Goal: Transaction & Acquisition: Purchase product/service

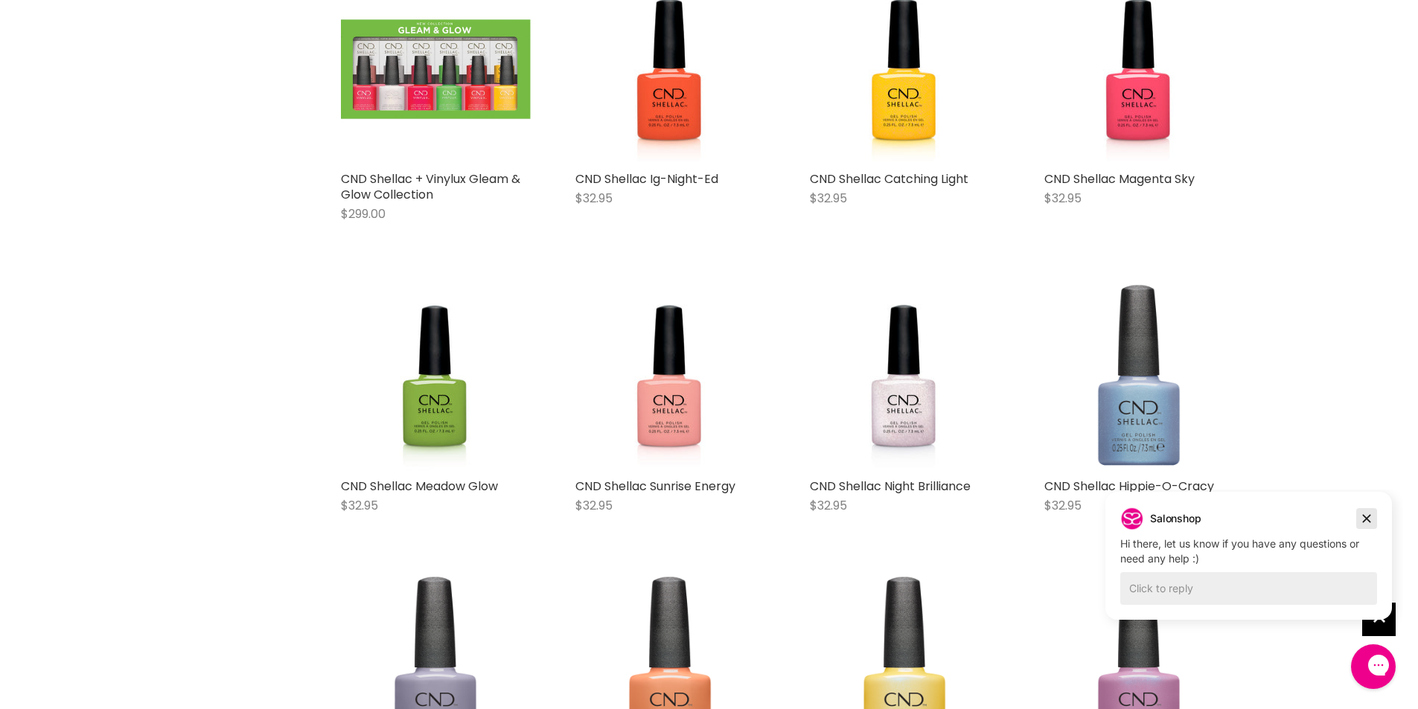
click at [1371, 514] on icon "Dismiss campaign" at bounding box center [1366, 519] width 15 height 18
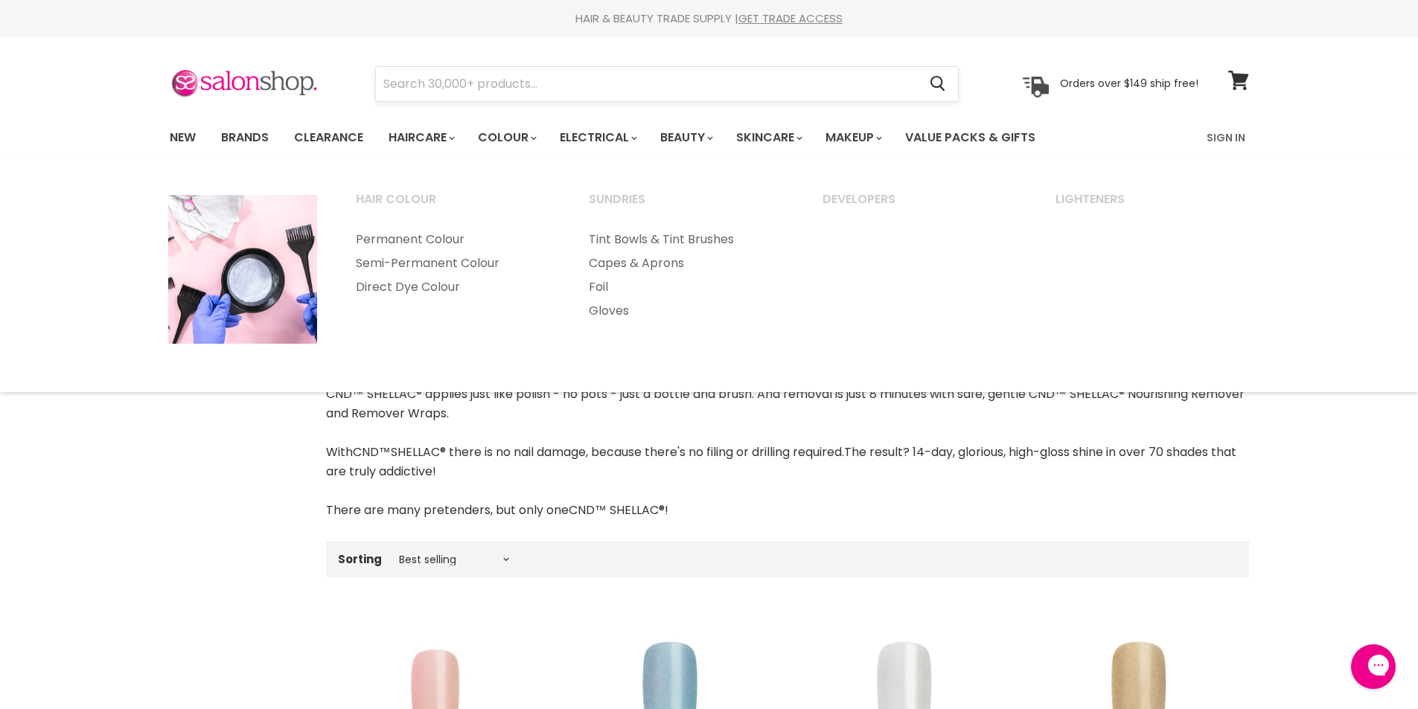
click at [543, 92] on input "Search" at bounding box center [647, 84] width 543 height 34
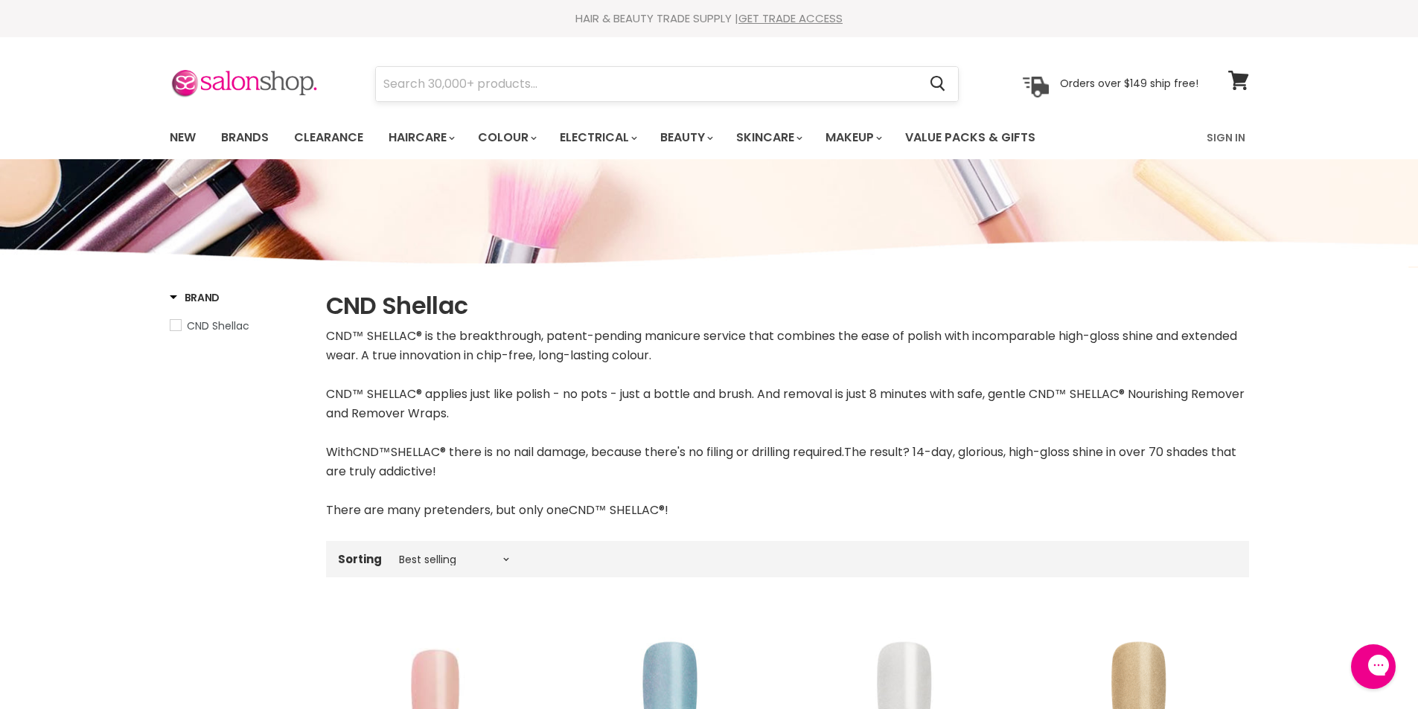
click at [543, 92] on input "Search" at bounding box center [647, 84] width 543 height 34
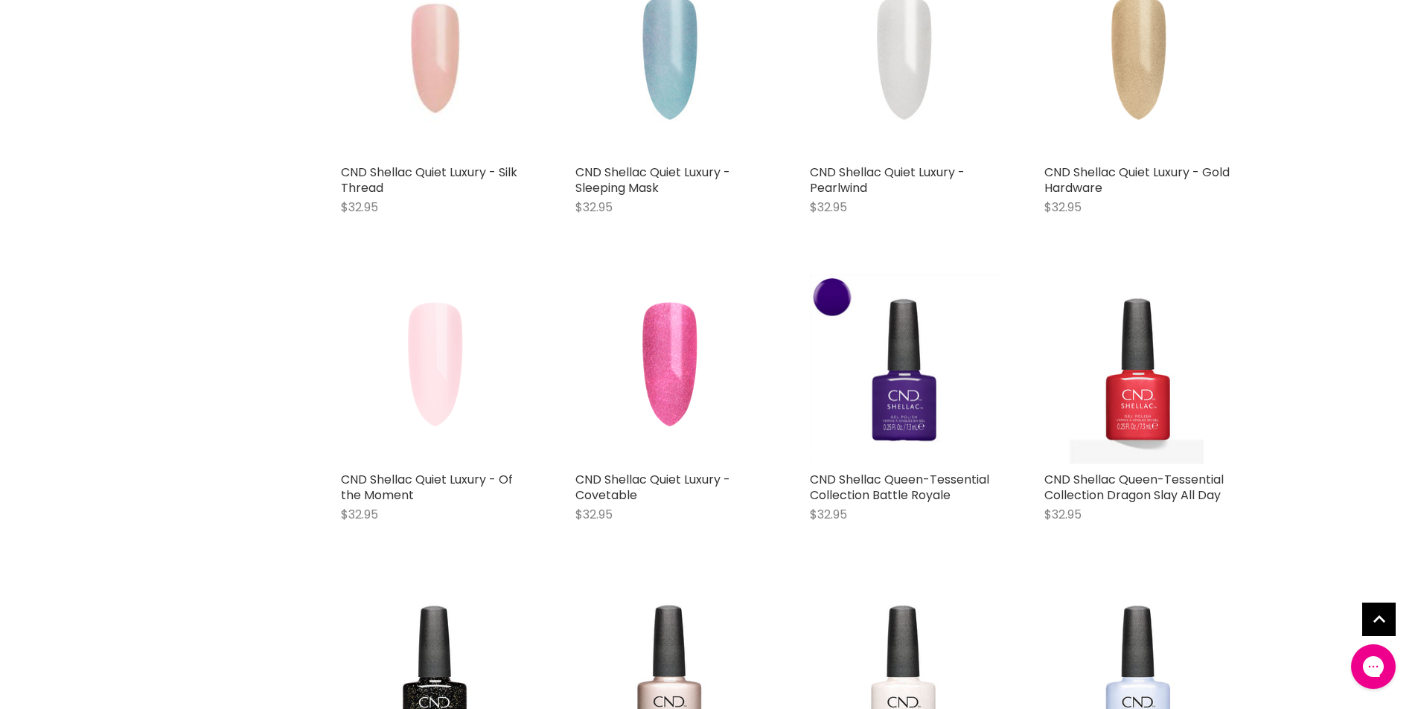
scroll to position [447, 0]
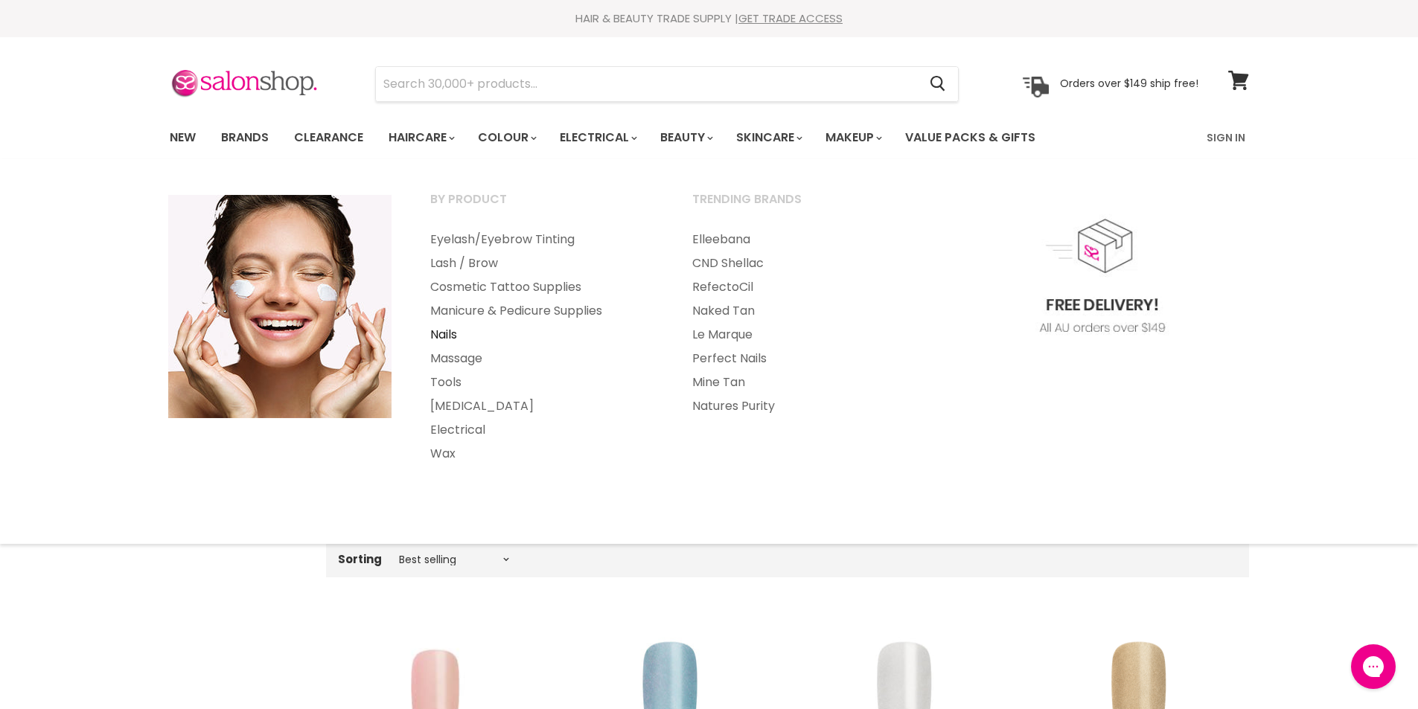
click at [449, 333] on link "Nails" at bounding box center [541, 335] width 259 height 24
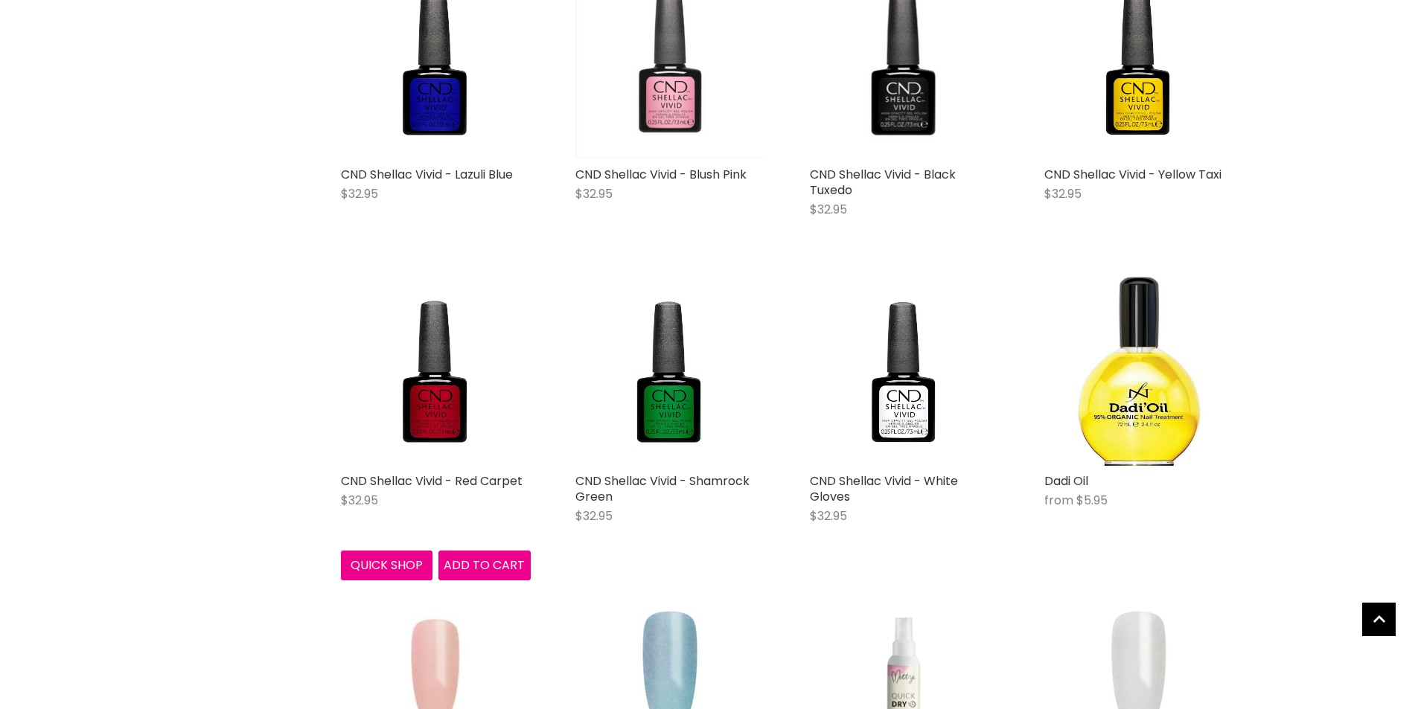
scroll to position [744, 0]
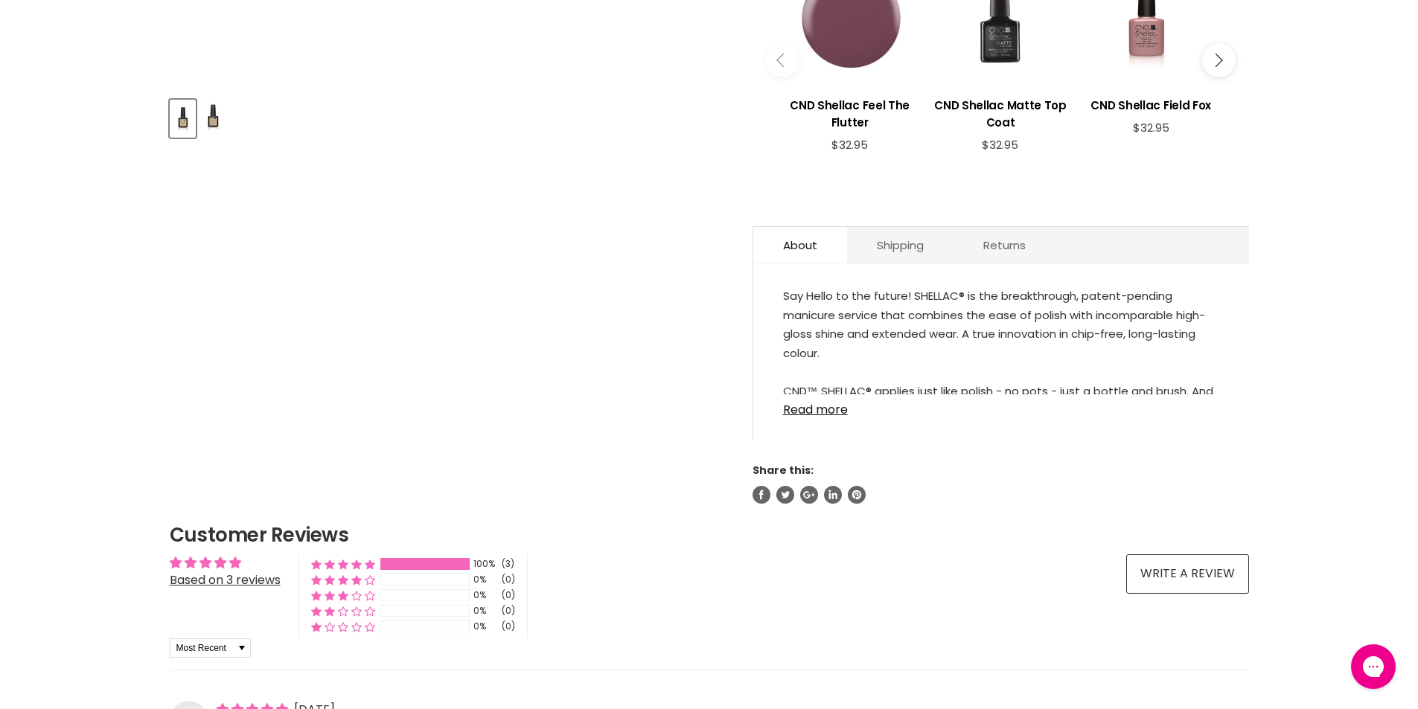
scroll to position [372, 0]
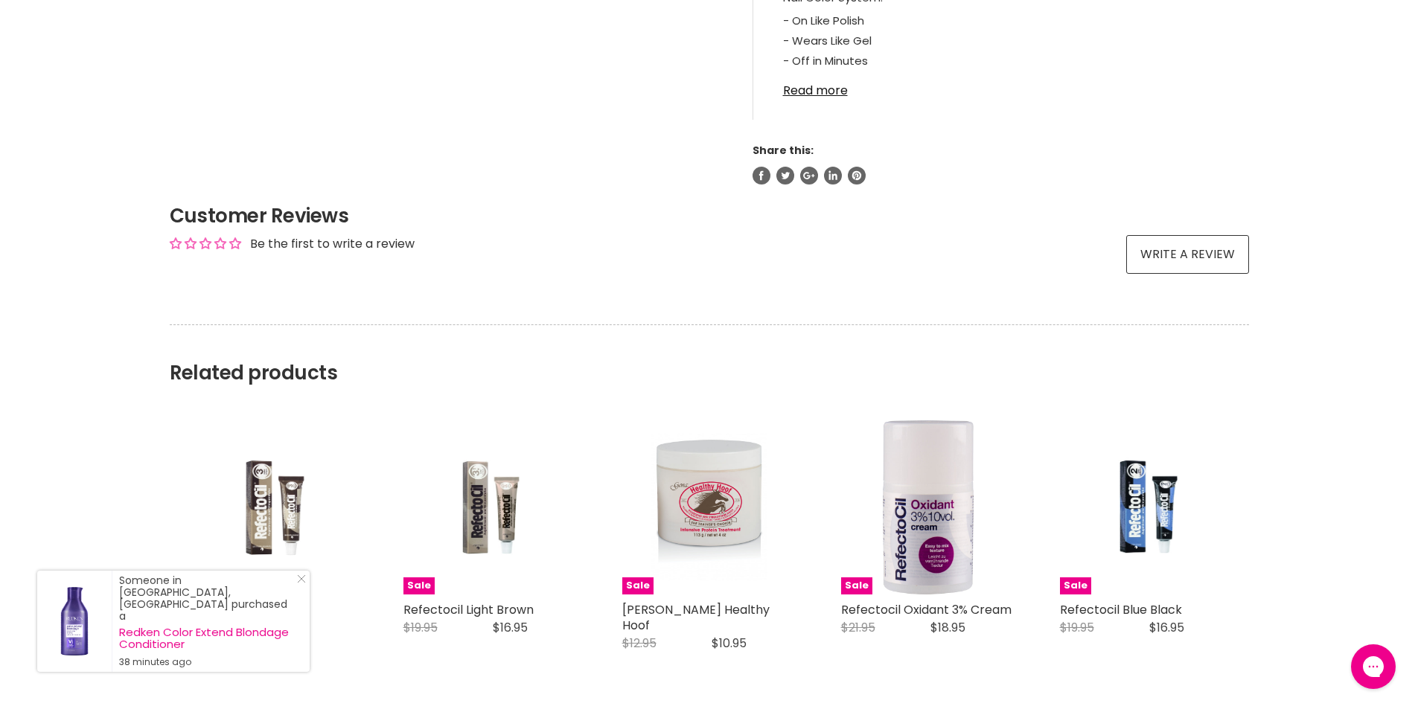
scroll to position [819, 0]
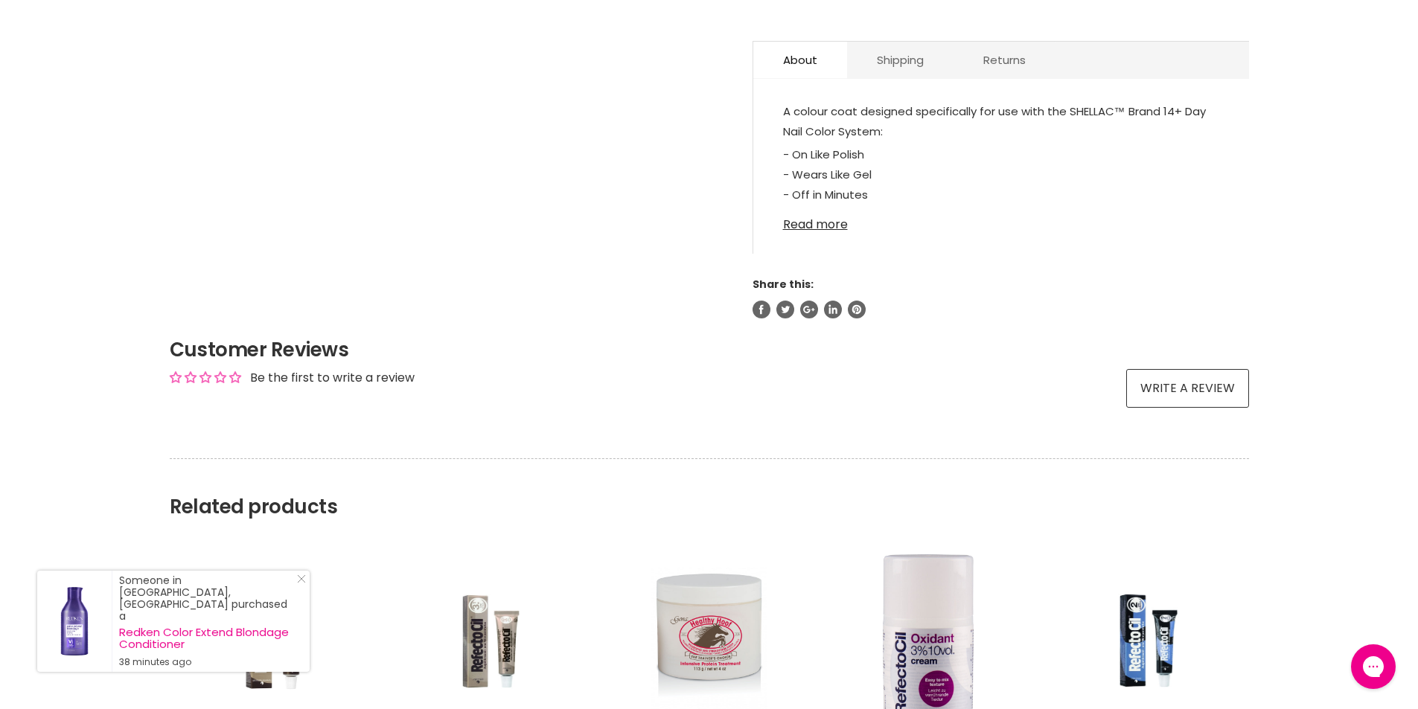
click at [838, 224] on link "Read more" at bounding box center [1001, 220] width 436 height 22
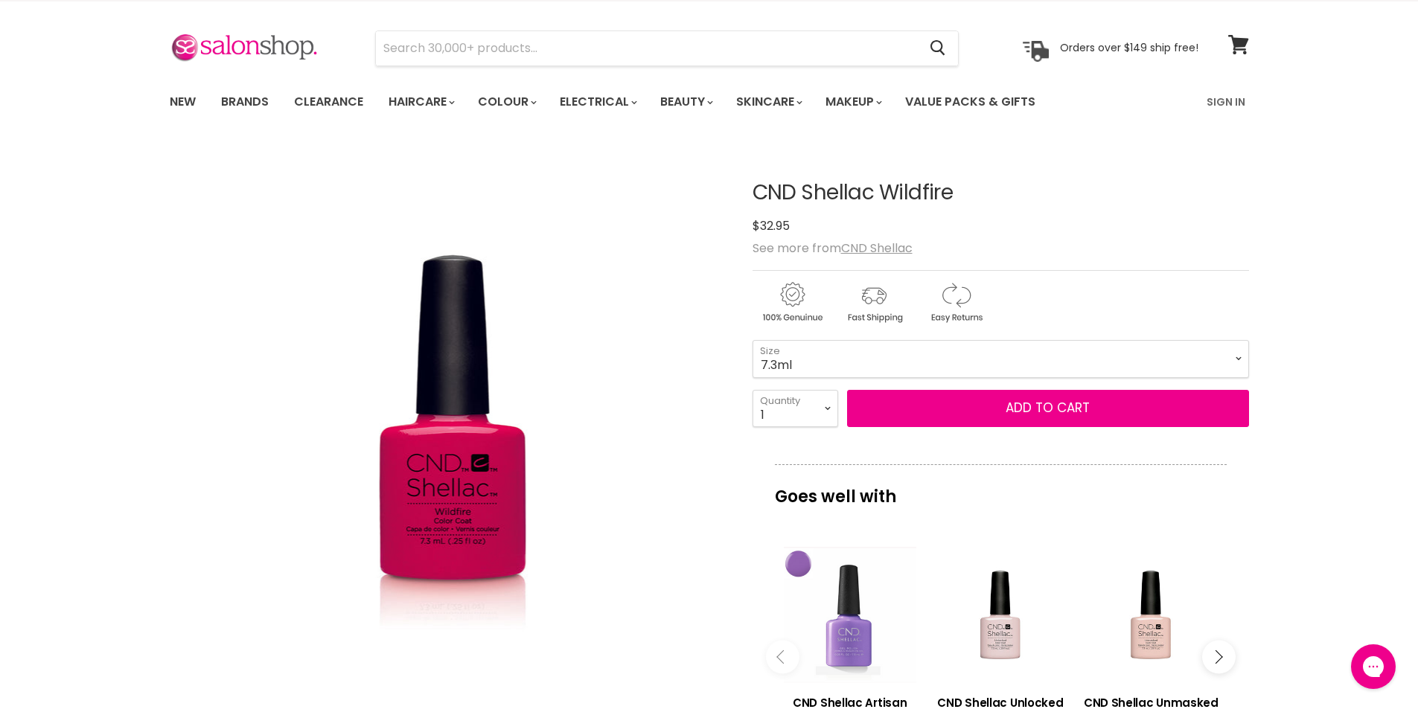
scroll to position [0, 0]
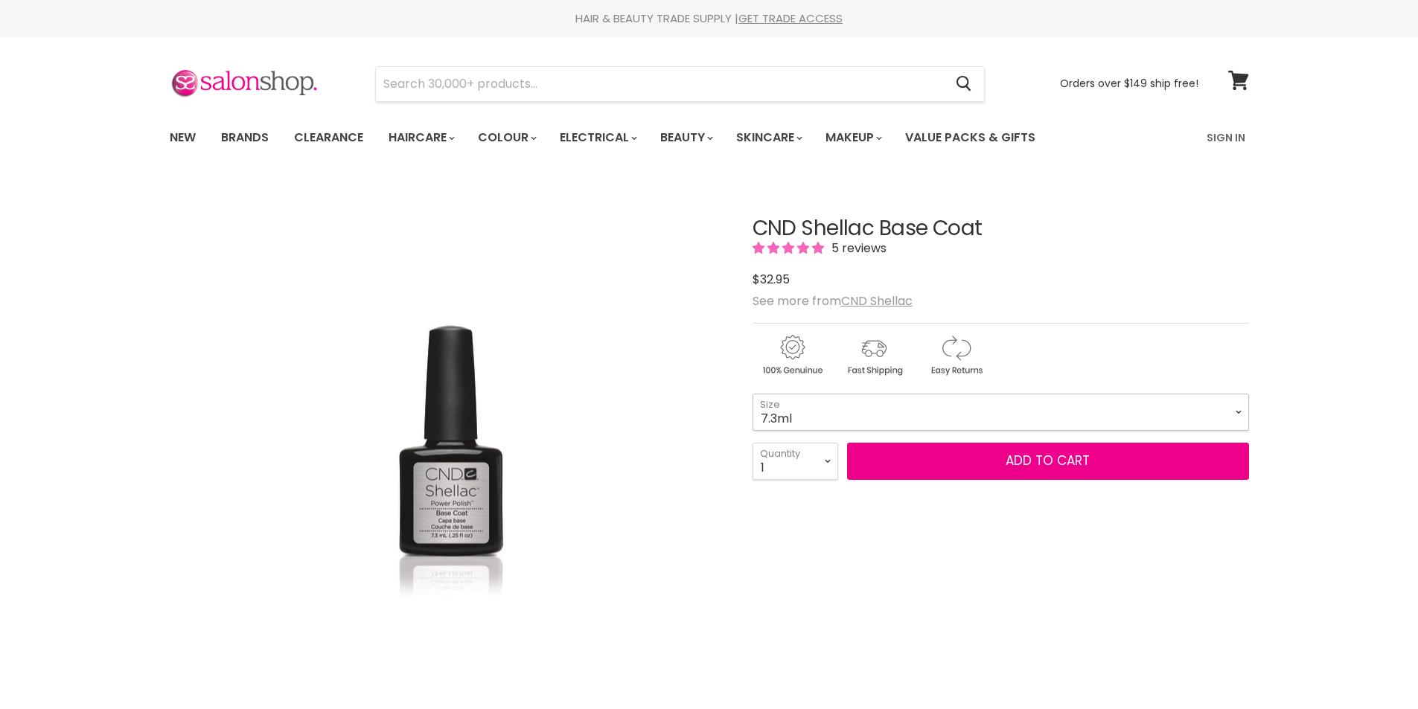
click at [854, 418] on select "7.3ml 12.5ml" at bounding box center [1001, 412] width 497 height 37
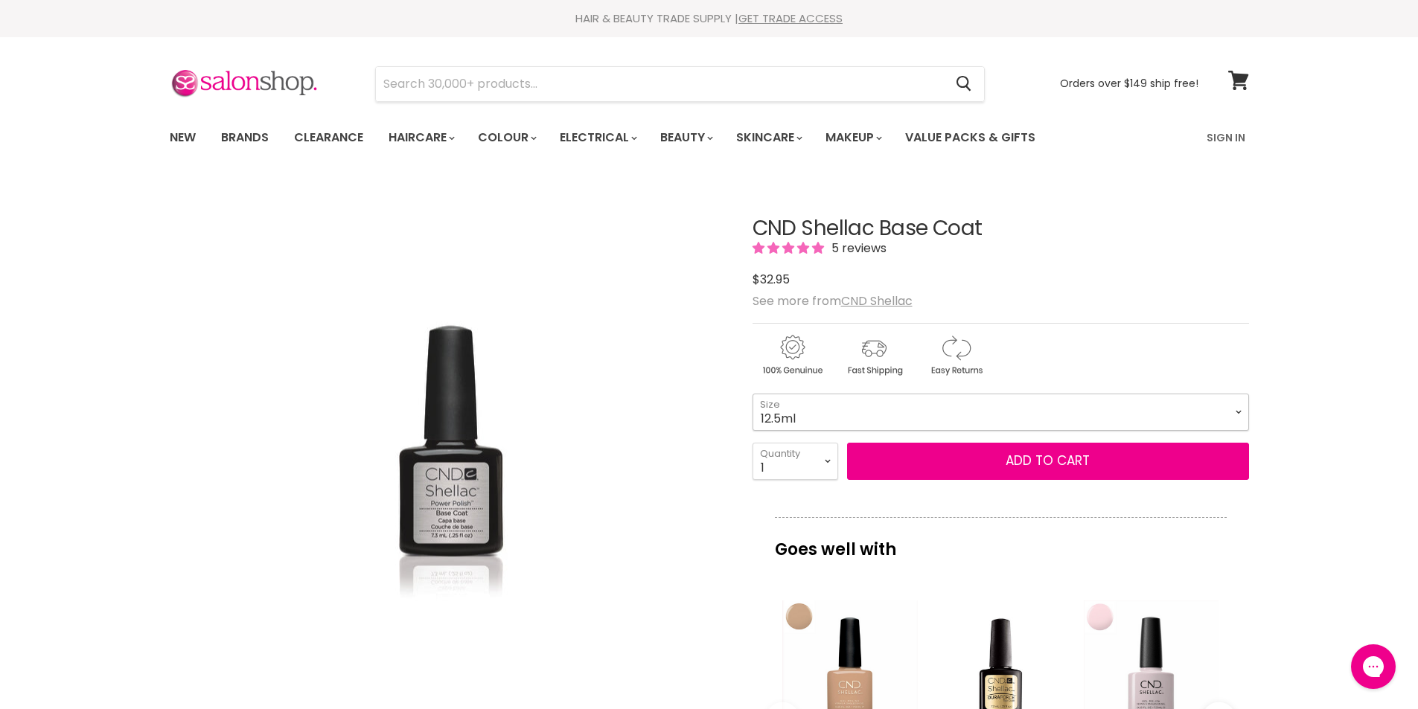
click at [753, 394] on select "7.3ml 12.5ml" at bounding box center [1001, 412] width 497 height 37
click at [815, 413] on select "7.3ml 12.5ml" at bounding box center [1001, 412] width 497 height 37
select select "7.3ml"
click at [753, 394] on select "7.3ml 12.5ml" at bounding box center [1001, 412] width 497 height 37
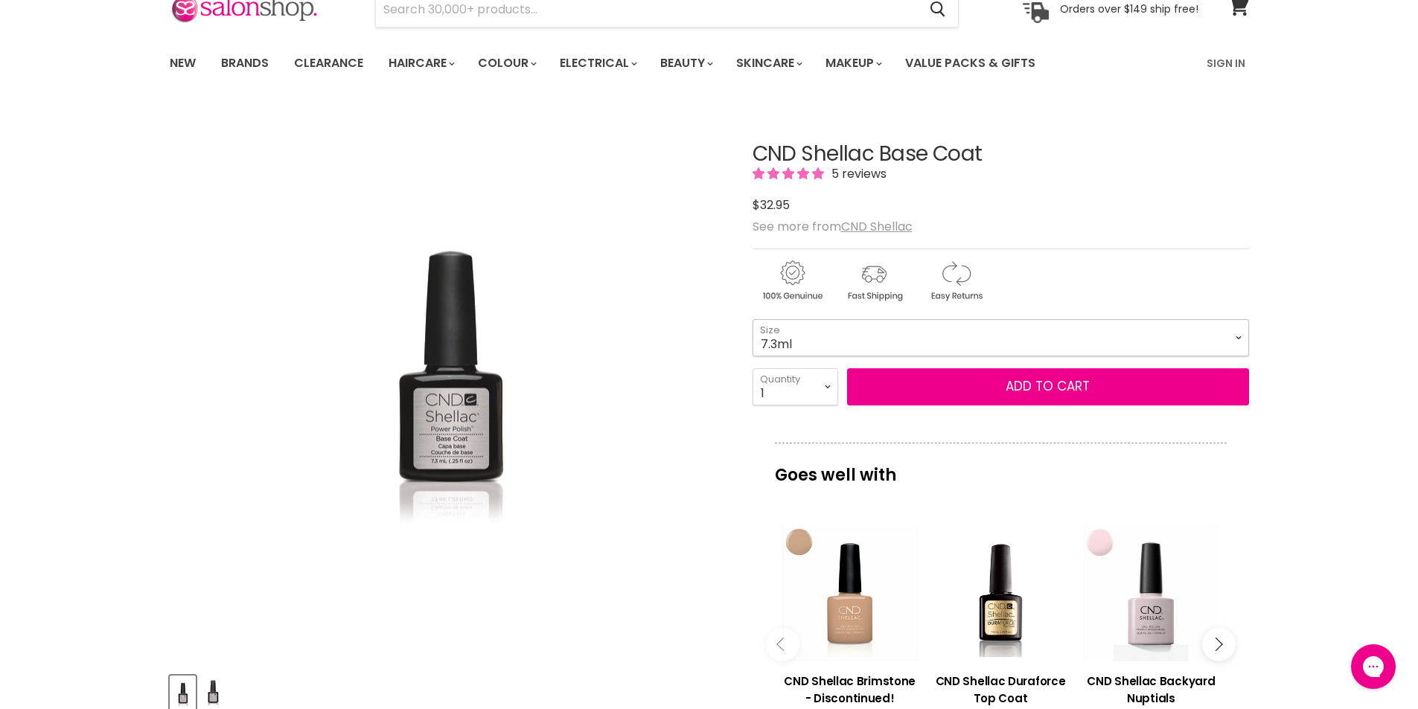
scroll to position [149, 0]
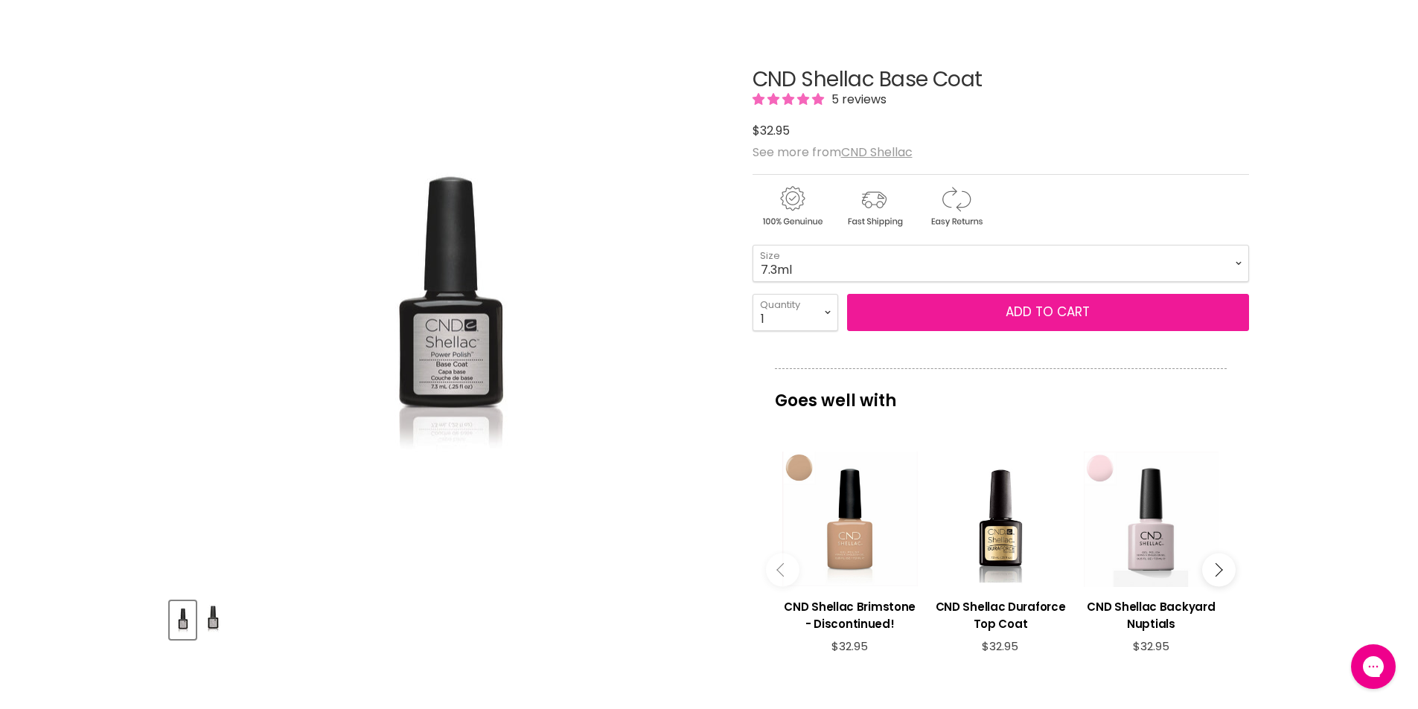
click at [954, 314] on button "Add to cart" at bounding box center [1048, 312] width 402 height 37
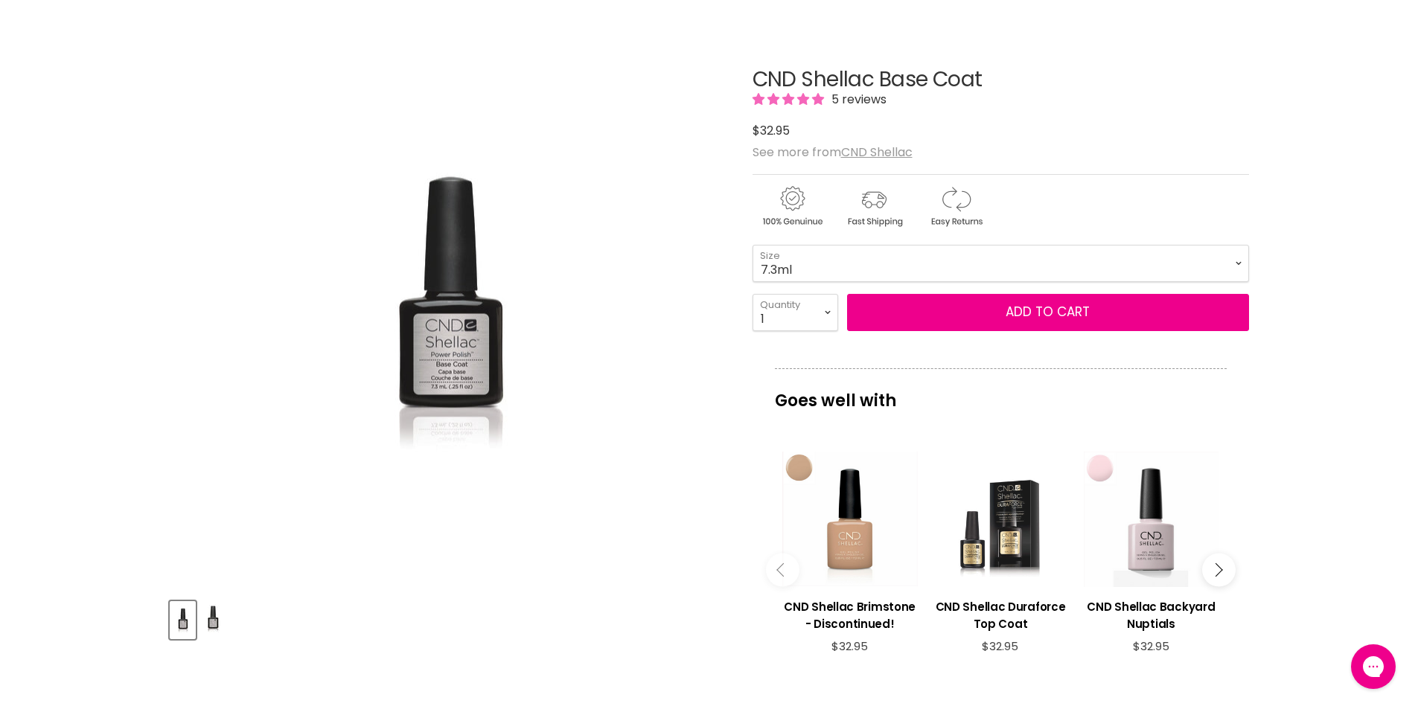
click at [998, 531] on div "Main content" at bounding box center [1000, 519] width 135 height 135
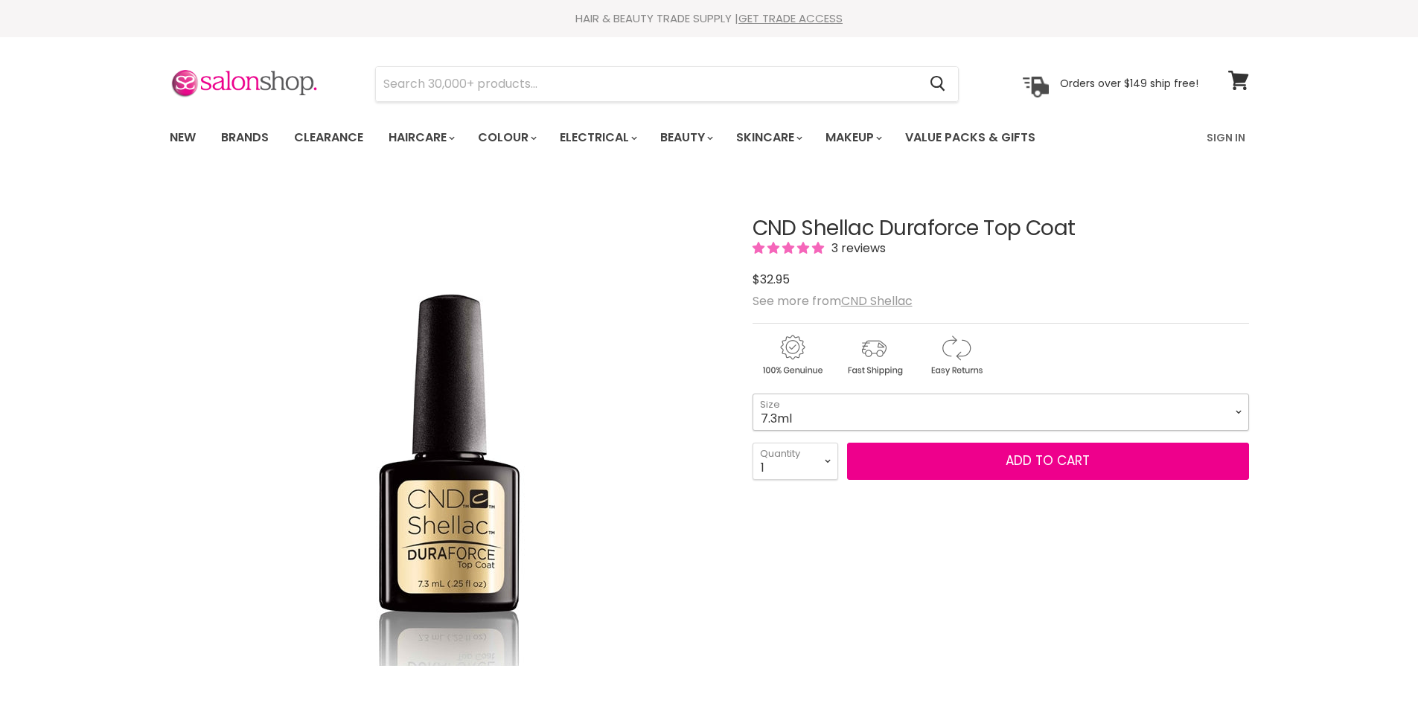
scroll to position [149, 0]
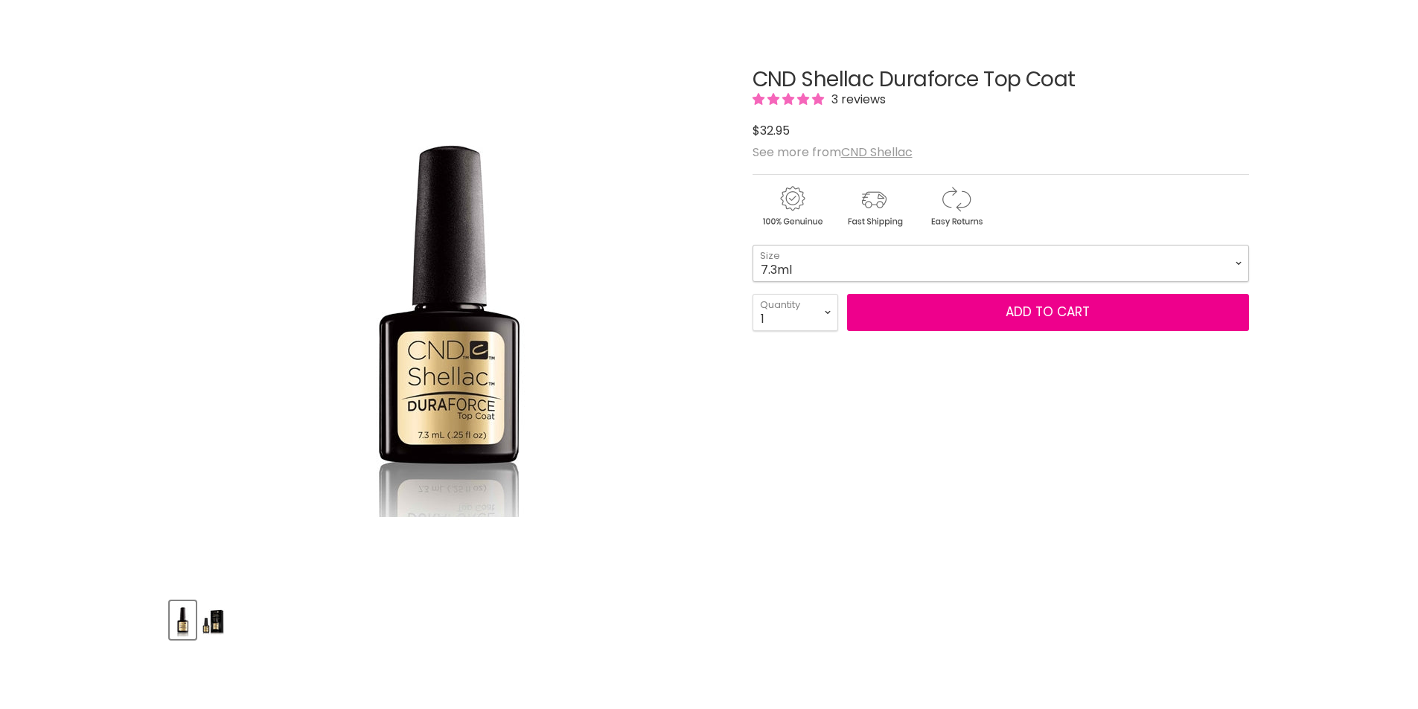
drag, startPoint x: 0, startPoint y: 0, endPoint x: 816, endPoint y: 252, distance: 853.9
click at [816, 252] on select "7.3ml 15ml" at bounding box center [1001, 263] width 497 height 37
click at [753, 245] on select "7.3ml 15ml" at bounding box center [1001, 263] width 497 height 37
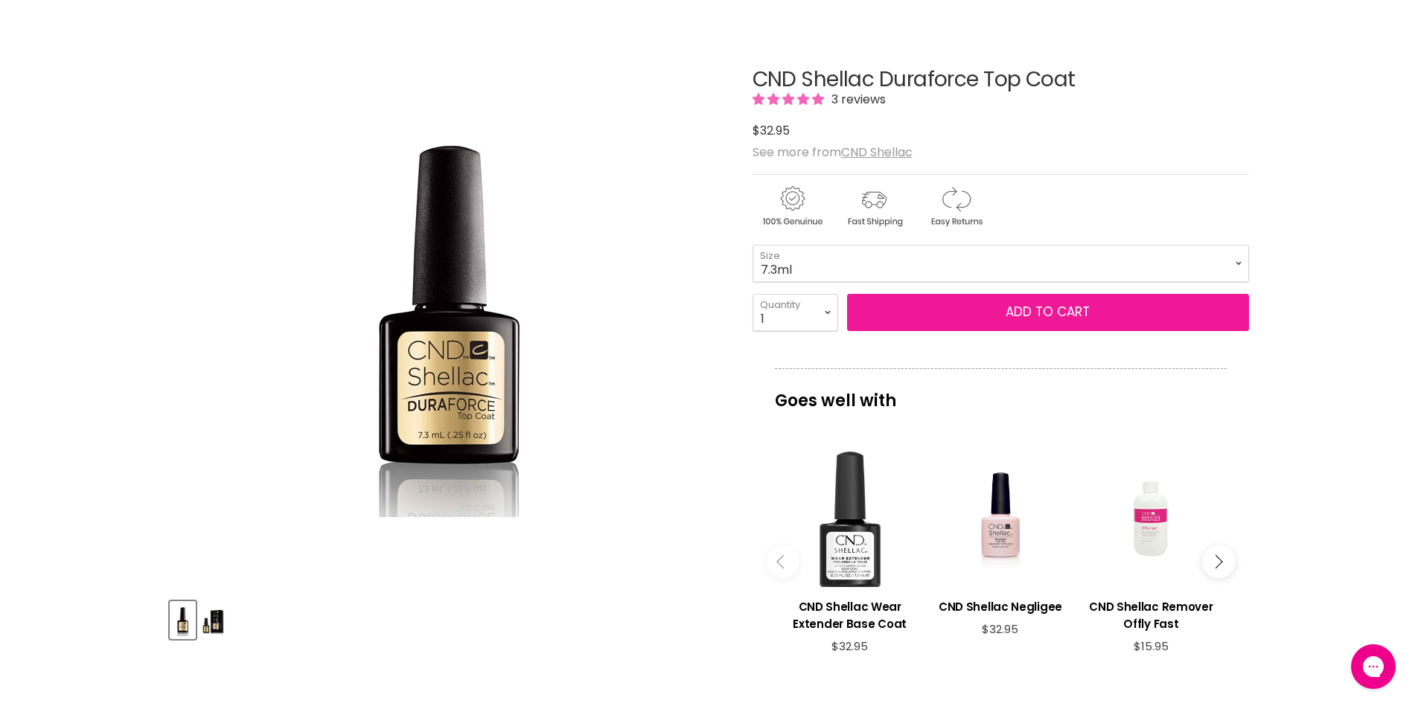
click at [963, 310] on button "Add to cart" at bounding box center [1048, 312] width 402 height 37
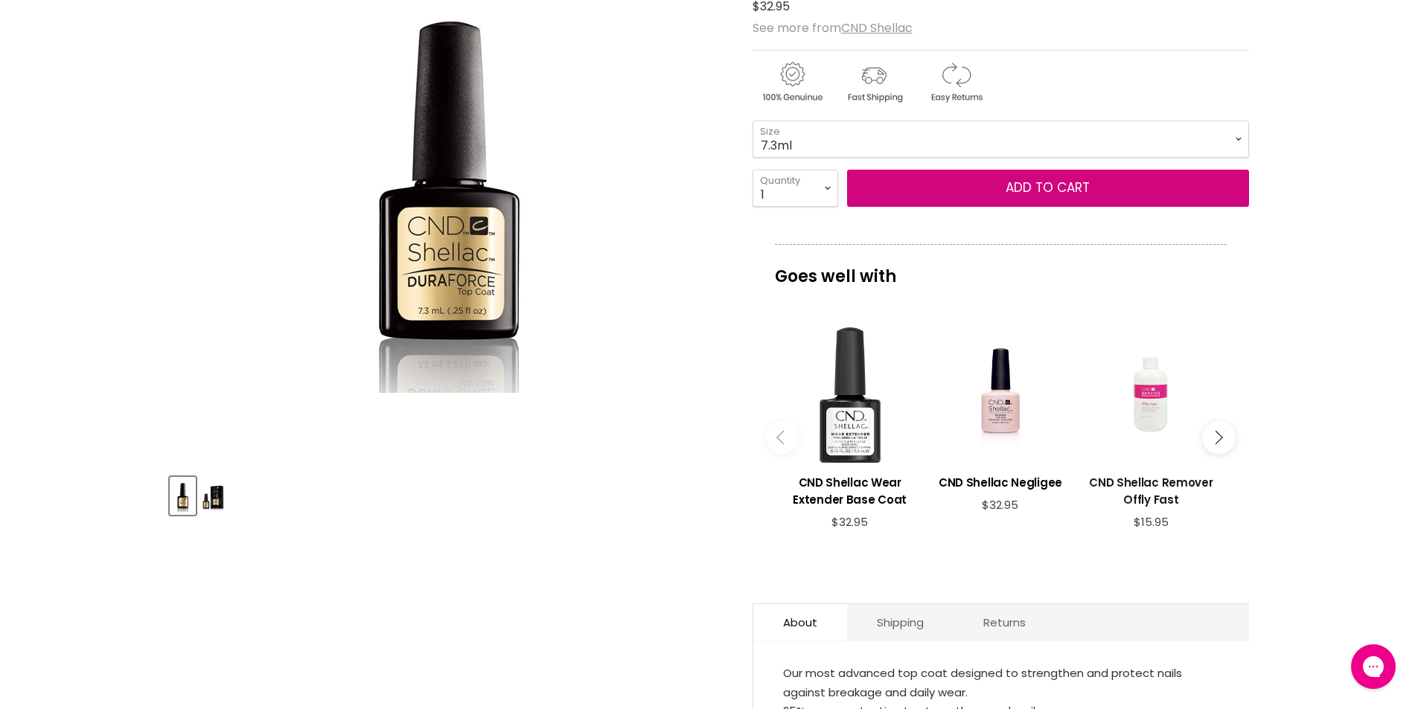
scroll to position [298, 0]
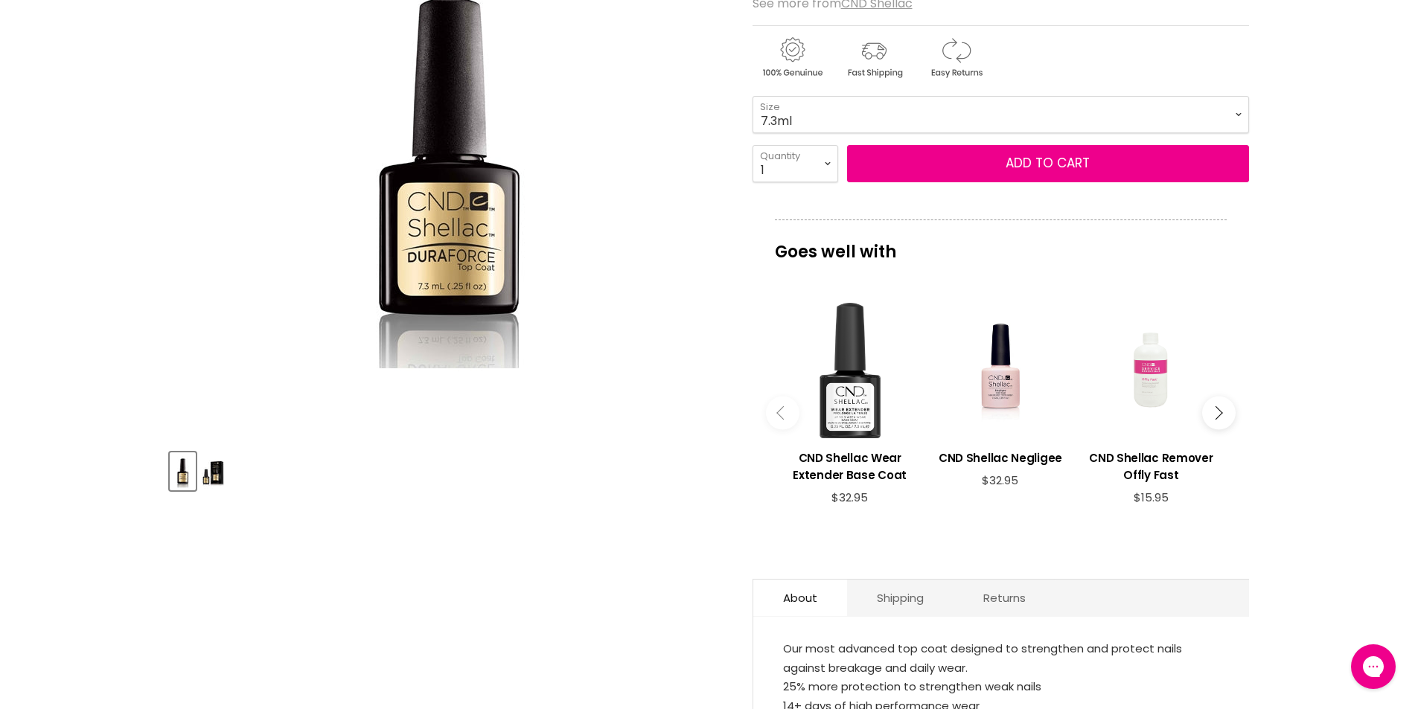
click at [1156, 415] on div "Main content" at bounding box center [1150, 370] width 135 height 135
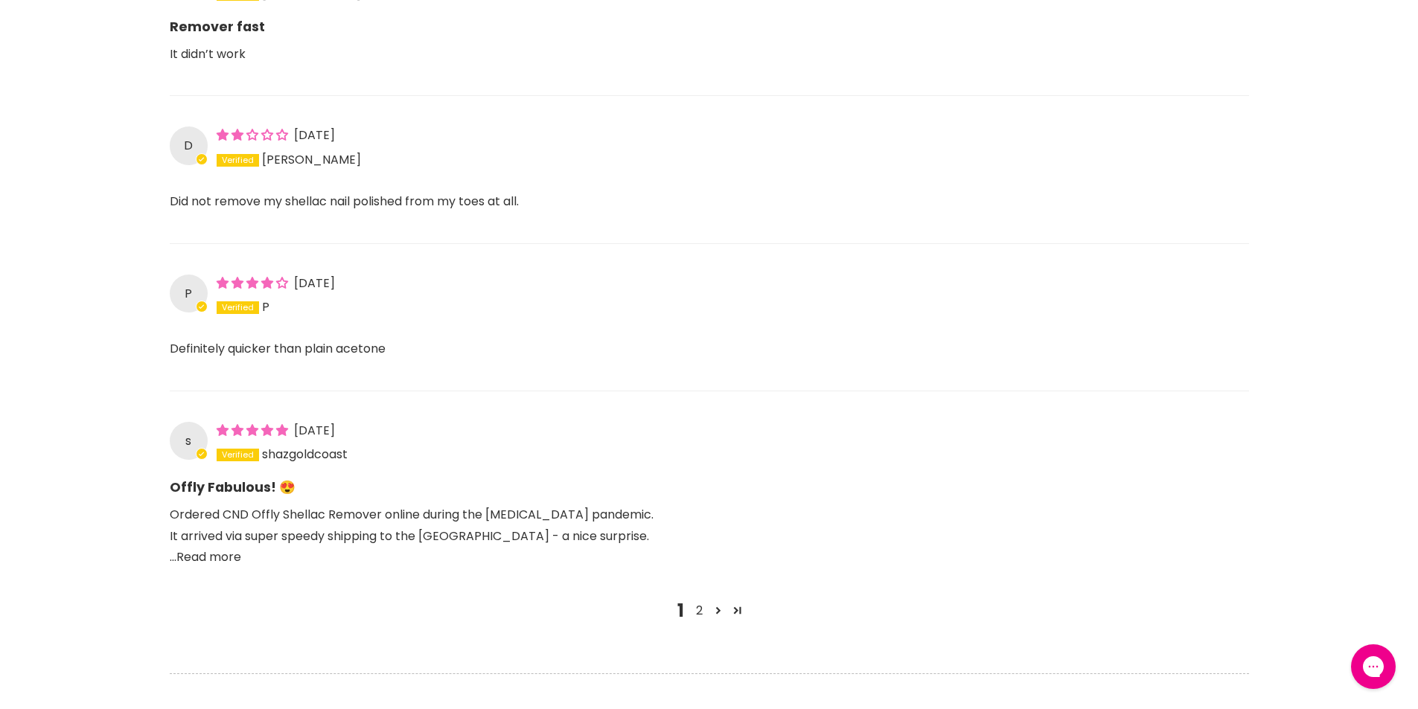
scroll to position [1415, 0]
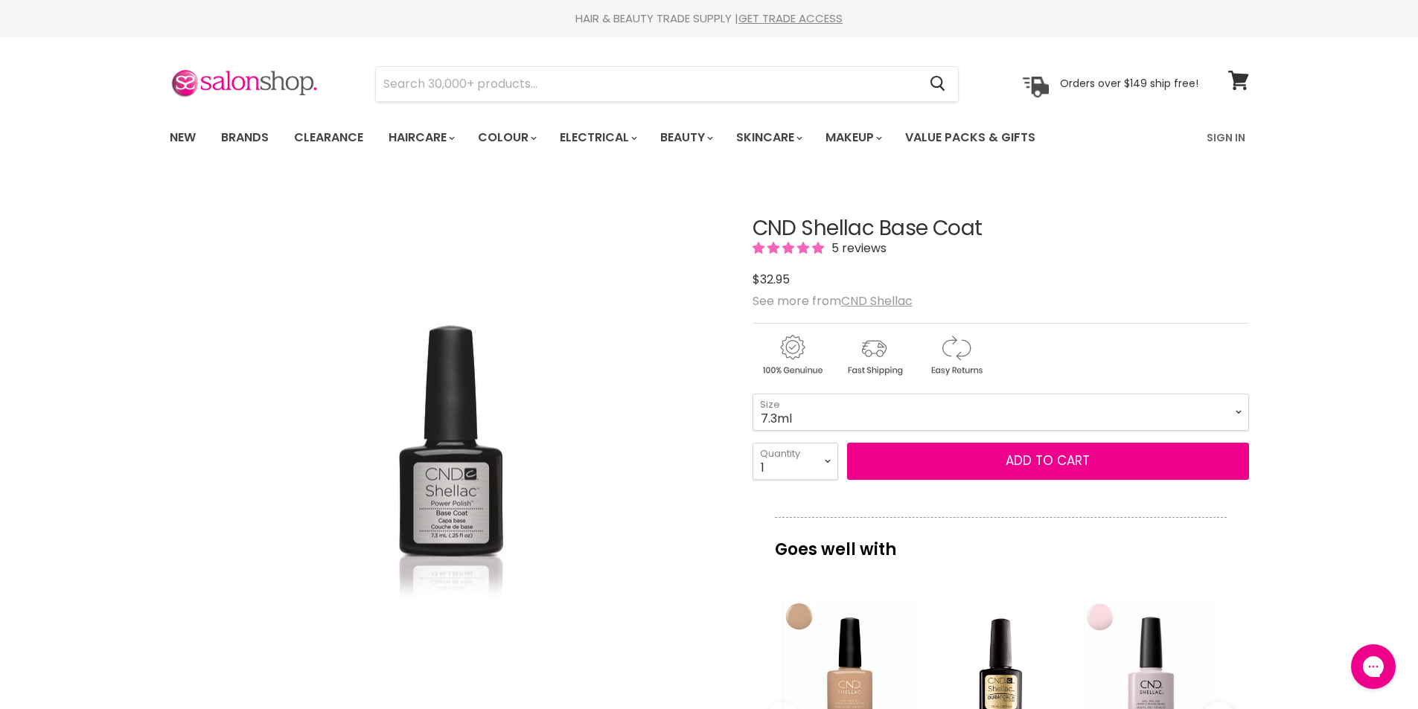
drag, startPoint x: 739, startPoint y: 231, endPoint x: 989, endPoint y: 235, distance: 250.2
click at [989, 235] on article "Click or scroll to zoom Tap or pinch to zoom Click or scroll to zoom" at bounding box center [709, 667] width 1079 height 975
copy div "CND Shellac Base Coat"
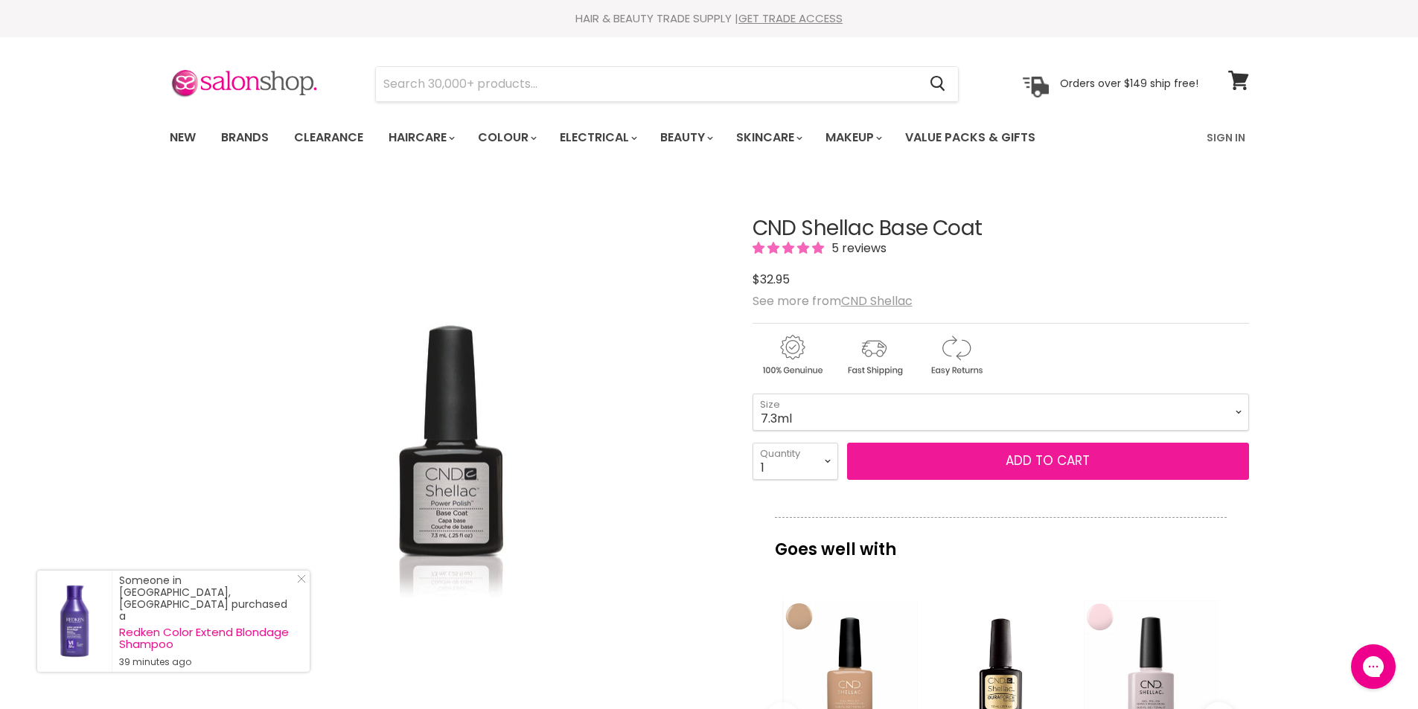
click at [1007, 461] on span "Add to cart" at bounding box center [1048, 461] width 84 height 18
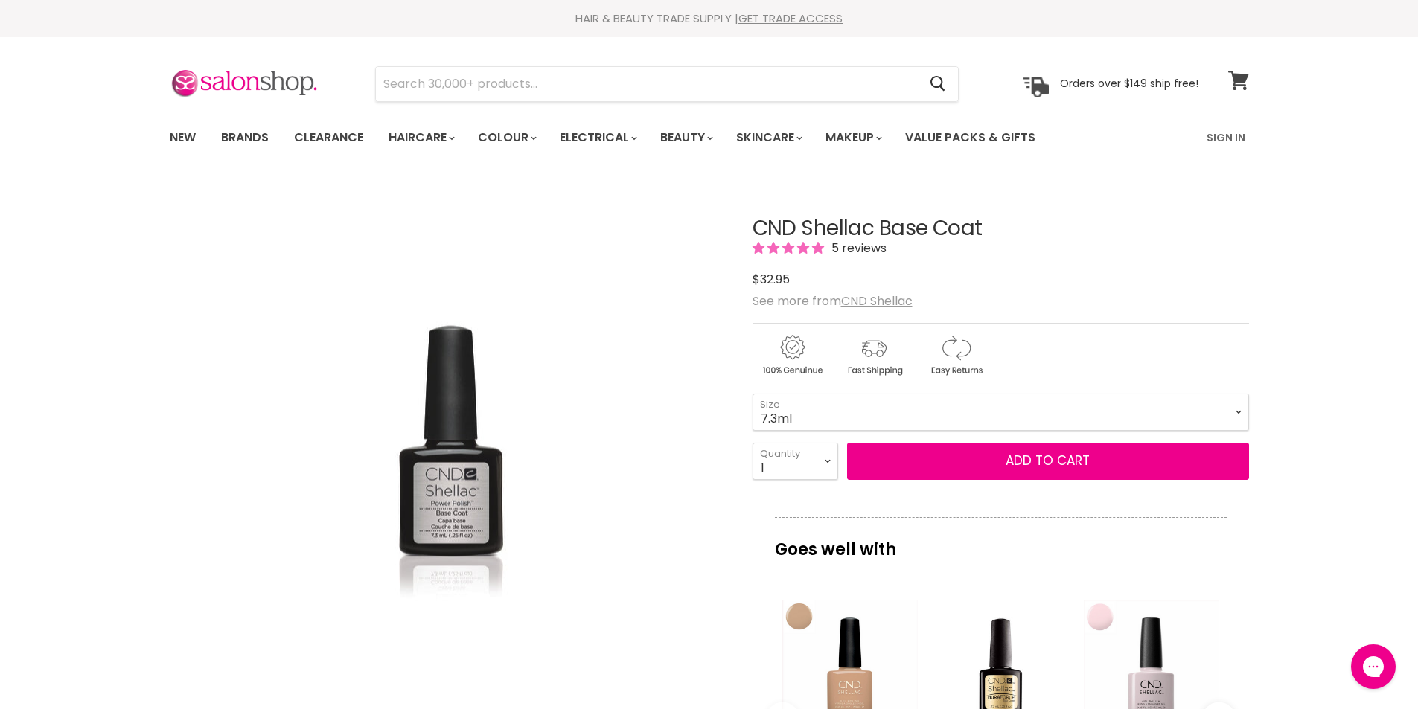
click at [1238, 79] on icon at bounding box center [1238, 80] width 20 height 19
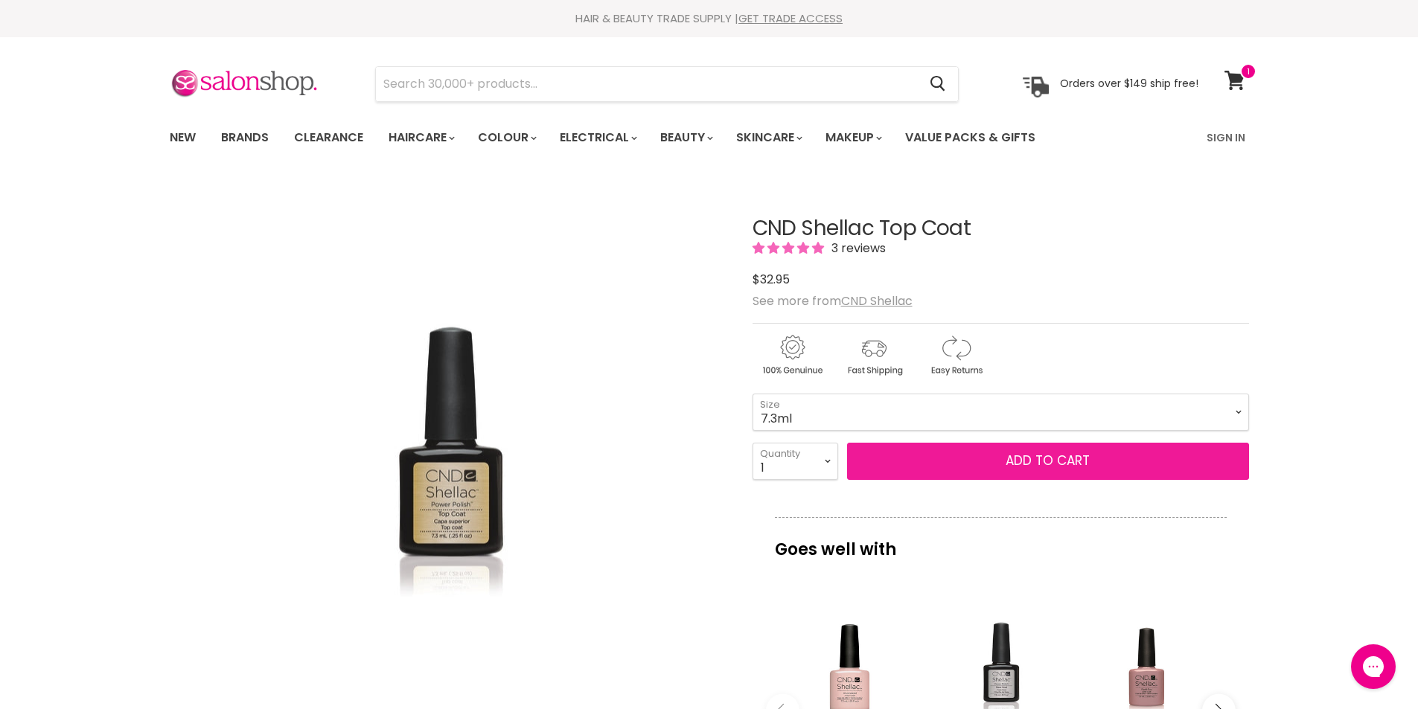
click at [1018, 463] on span "Add to cart" at bounding box center [1048, 461] width 84 height 18
click at [1028, 452] on span "Add to cart" at bounding box center [1048, 461] width 84 height 18
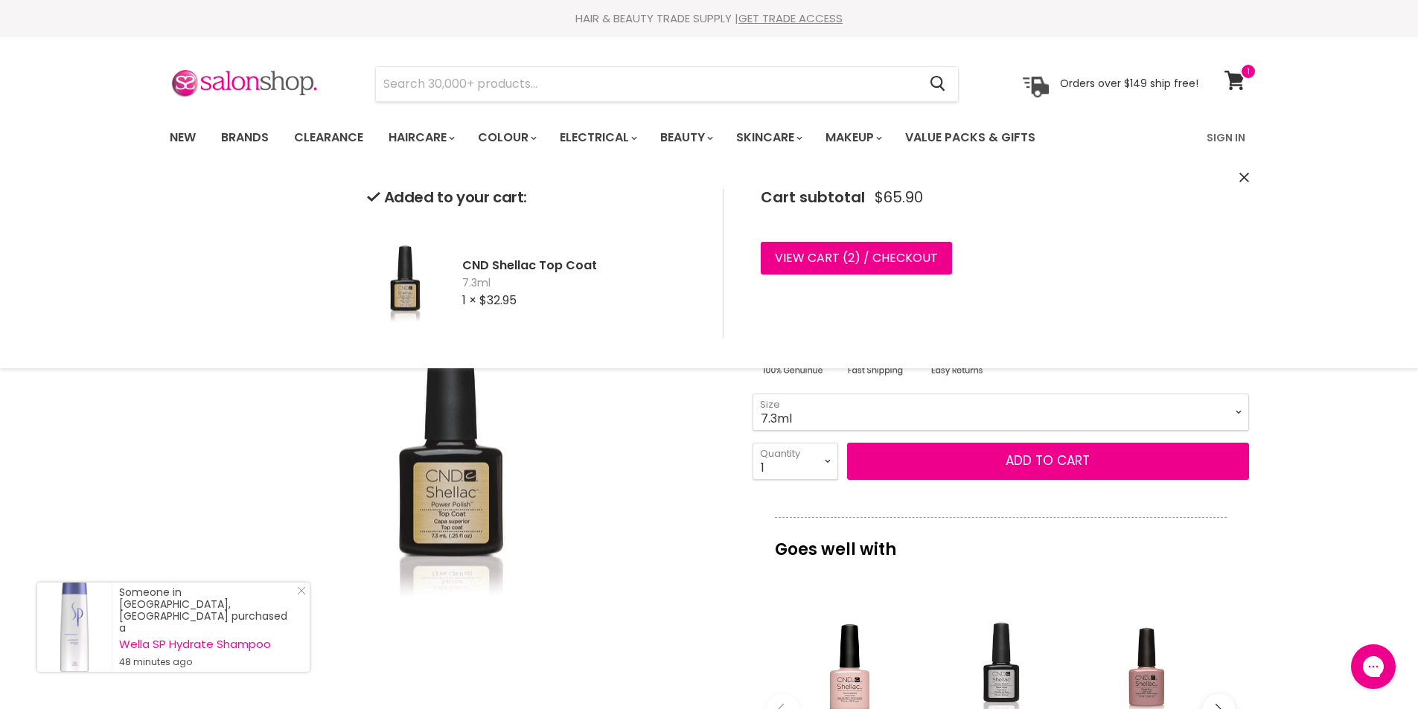
click at [649, 605] on div "Click or scroll to zoom Tap or pinch to zoom" at bounding box center [448, 458] width 556 height 556
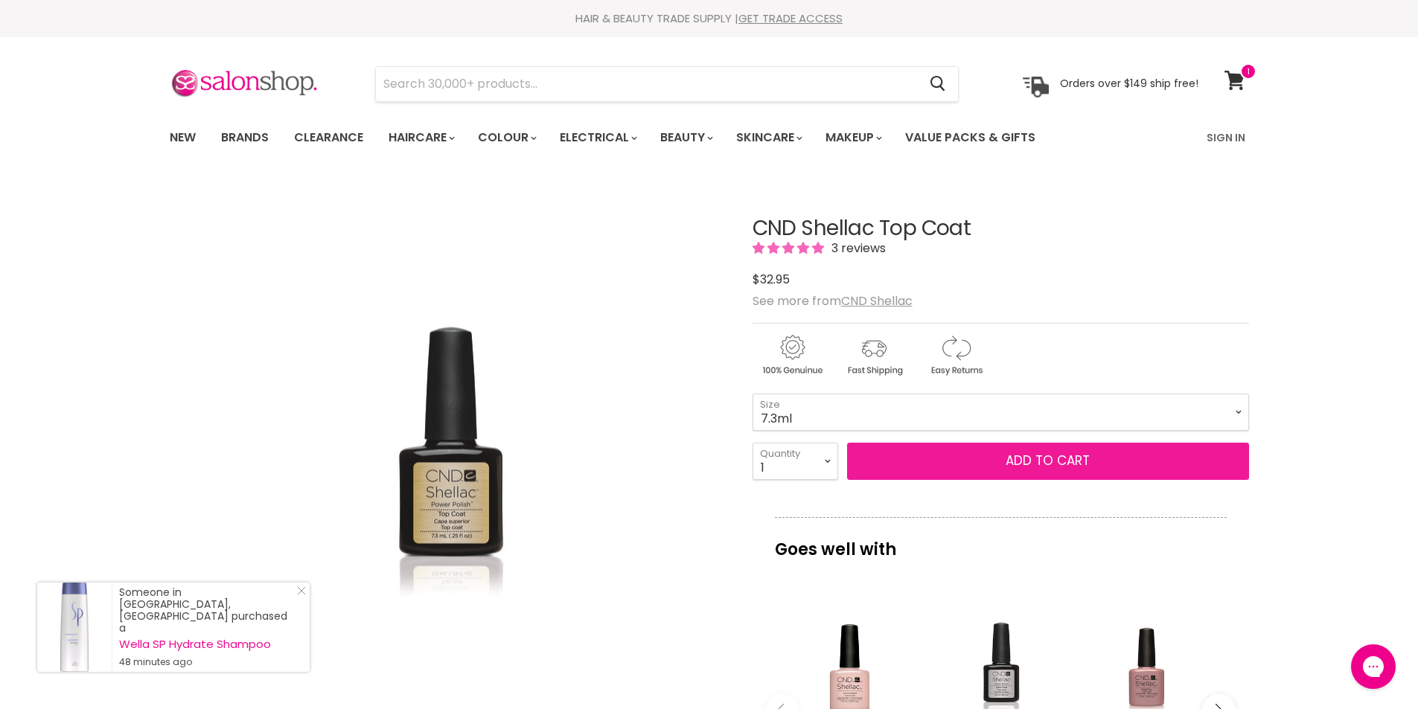
click at [1058, 464] on span "Add to cart" at bounding box center [1048, 461] width 84 height 18
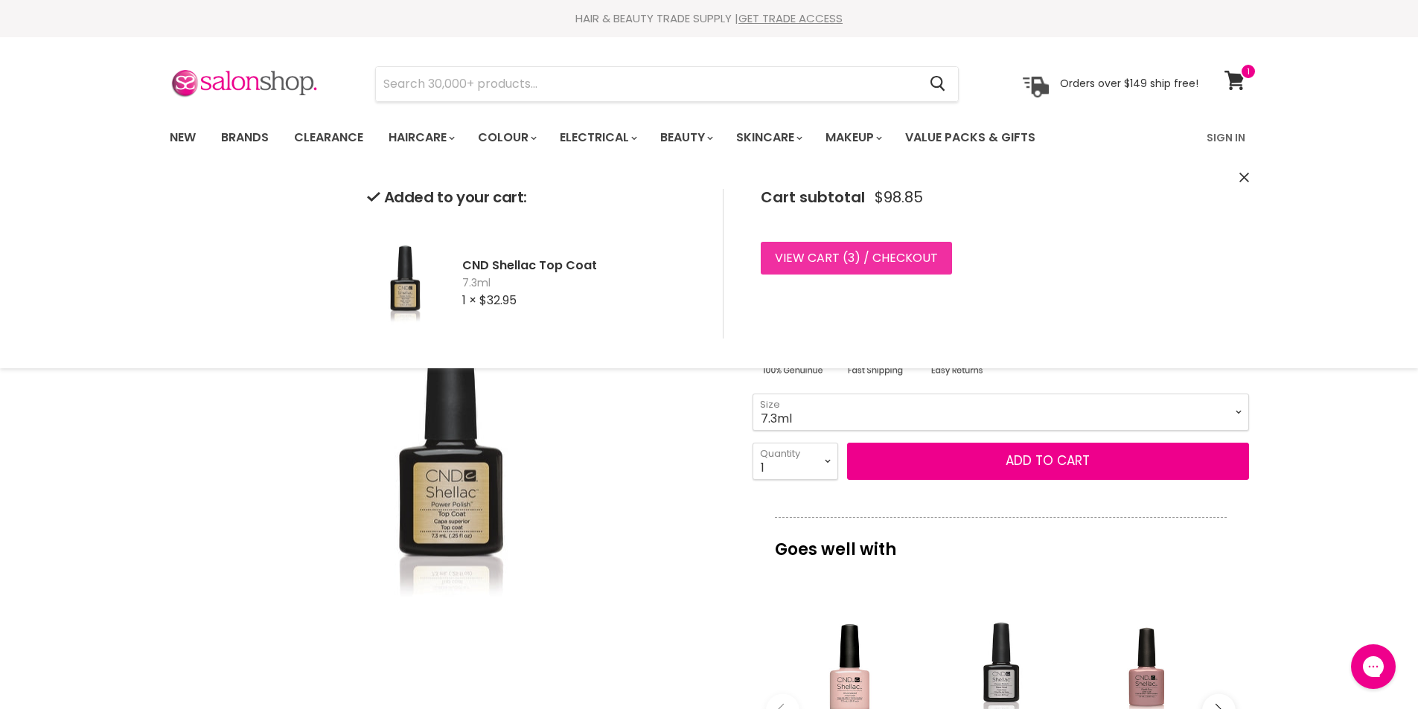
click at [838, 248] on link "View cart ( 3 ) / Checkout" at bounding box center [856, 258] width 191 height 33
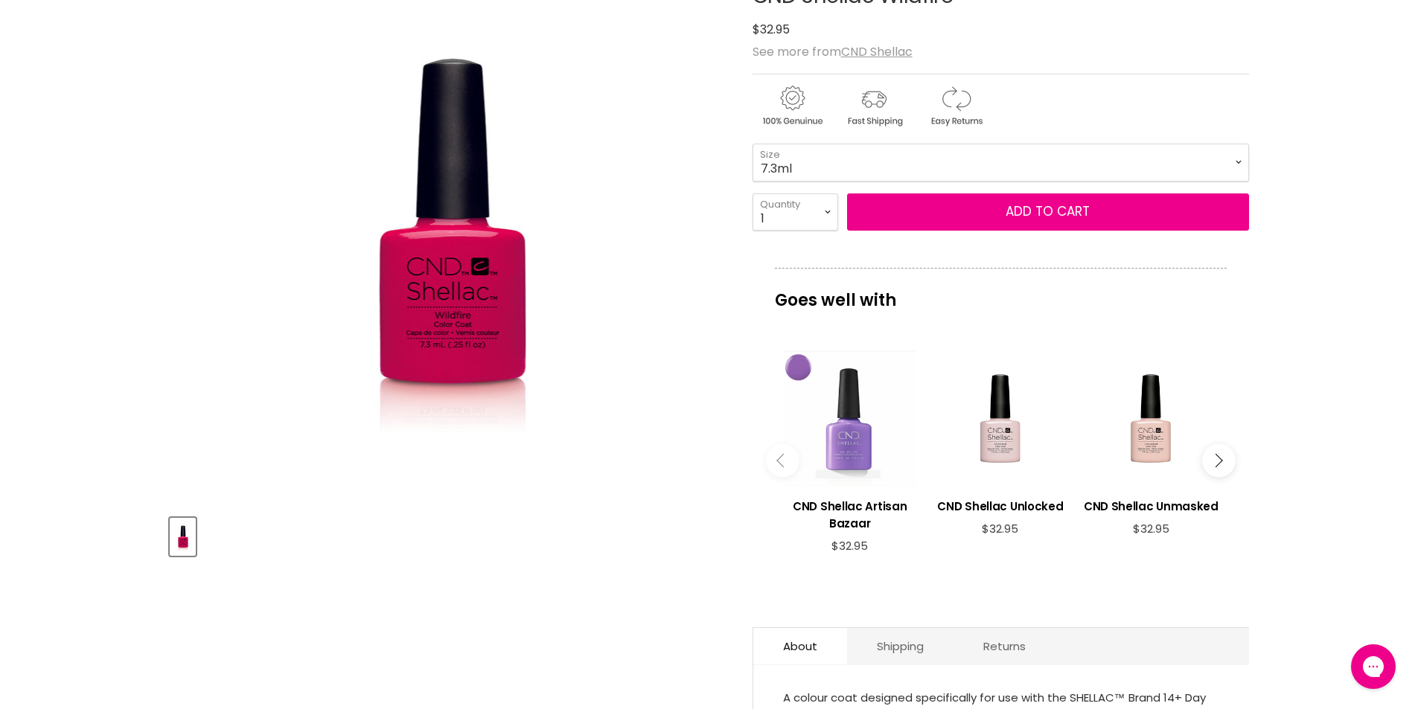
scroll to position [223, 0]
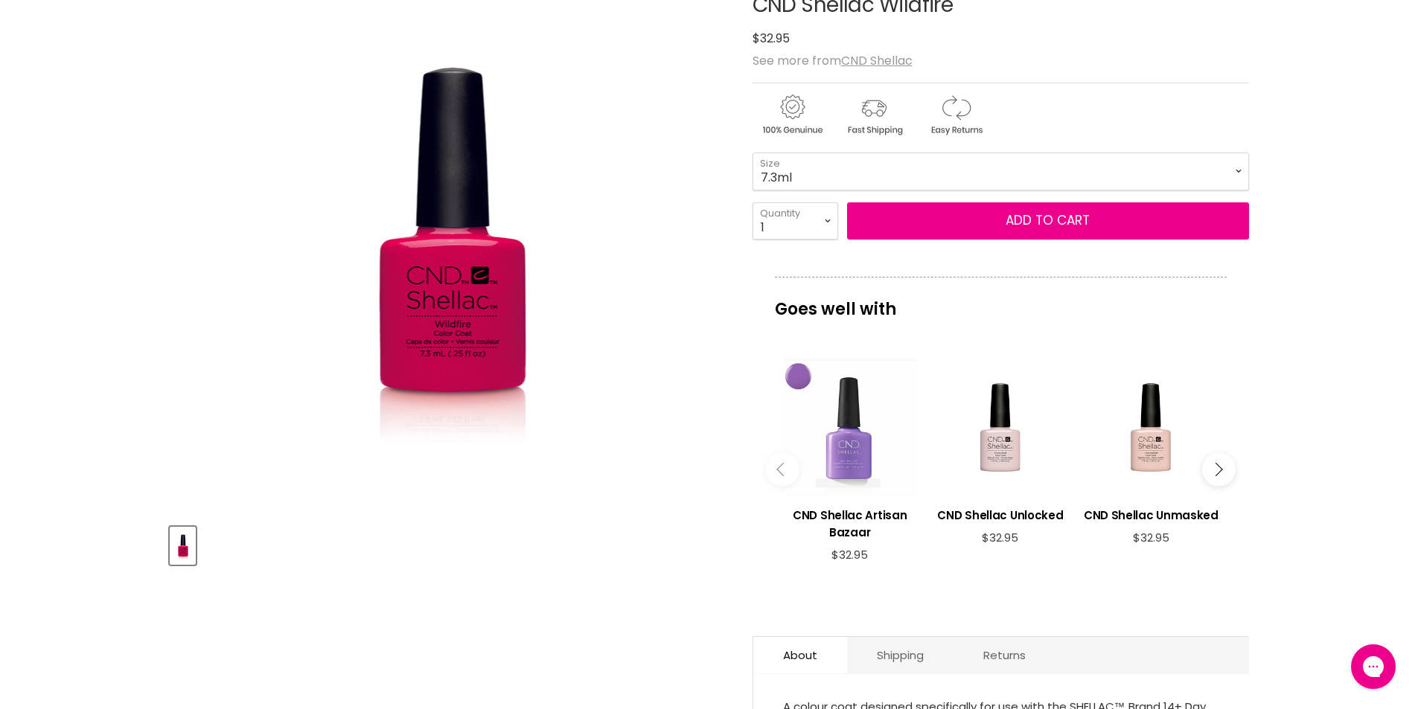
click at [1224, 471] on button "Main content" at bounding box center [1219, 470] width 34 height 34
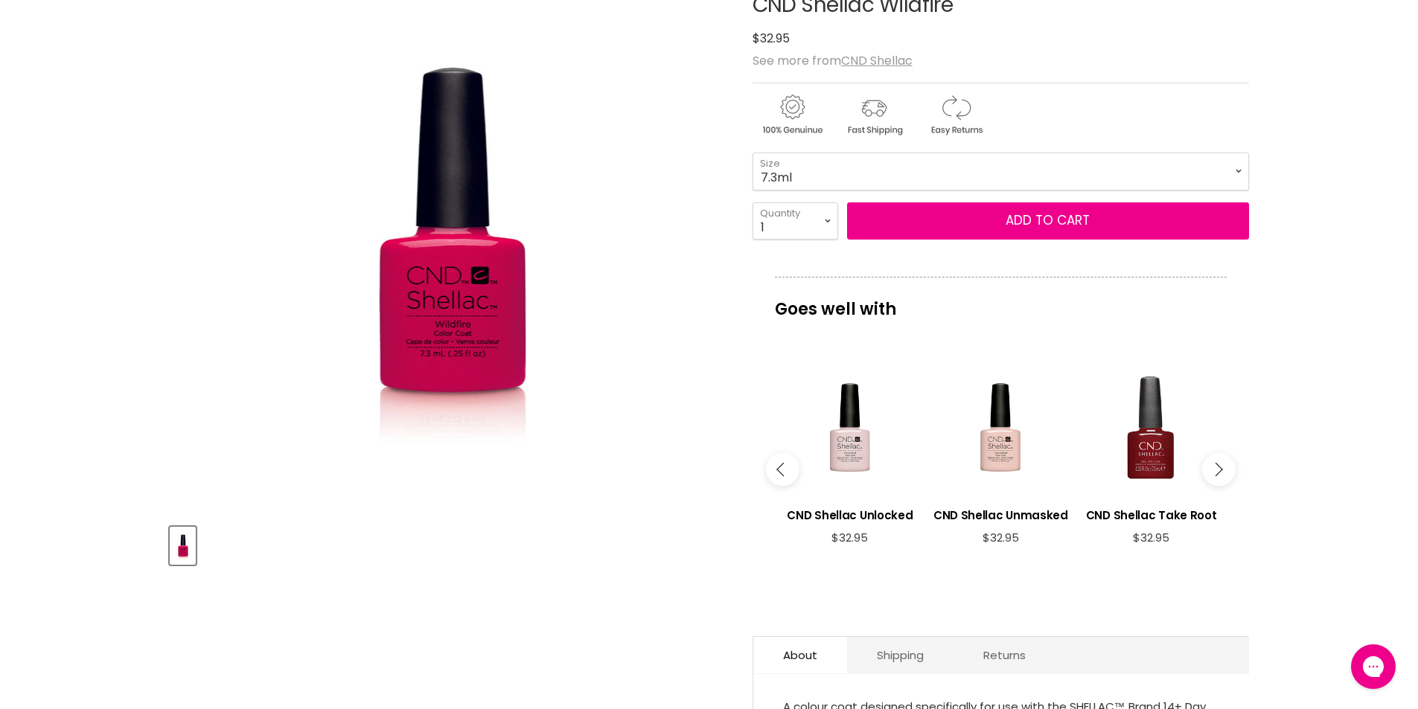
click at [1224, 471] on button "Main content" at bounding box center [1219, 470] width 34 height 34
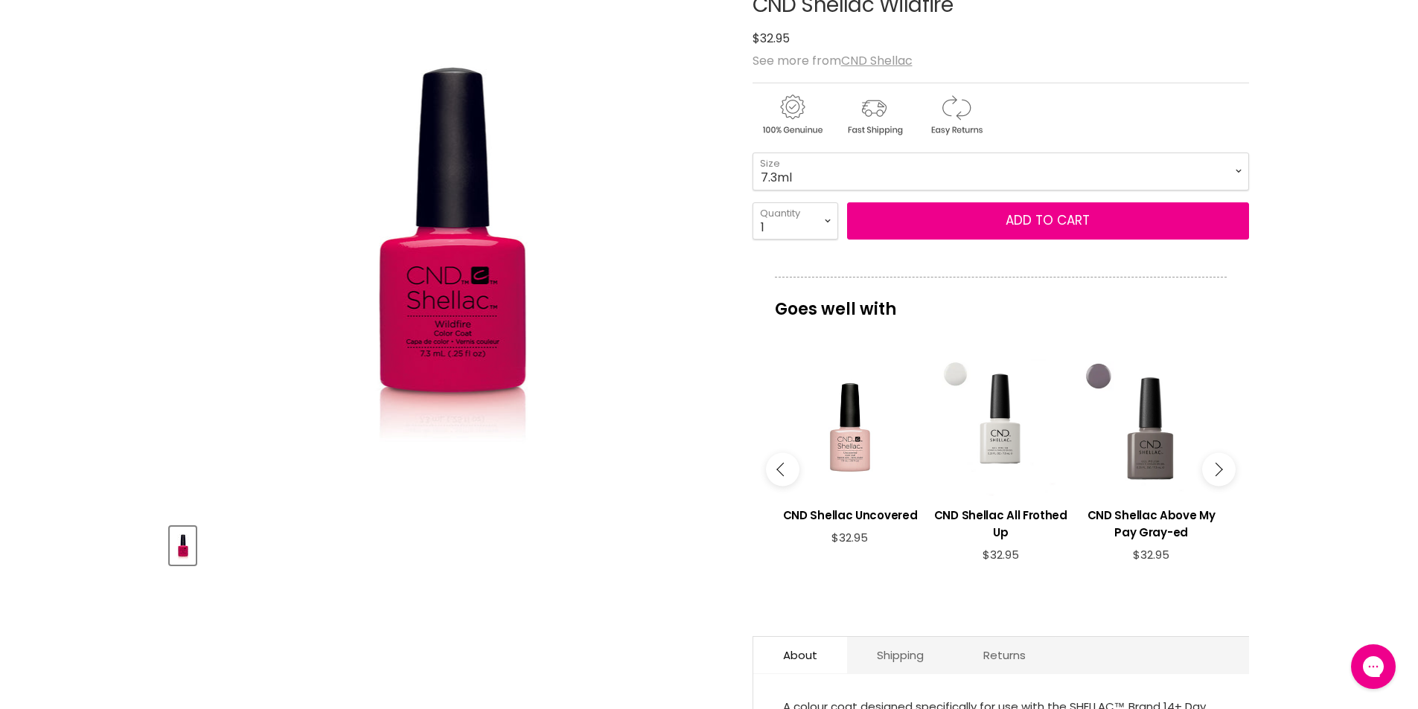
click at [1224, 471] on button "Main content" at bounding box center [1219, 470] width 34 height 34
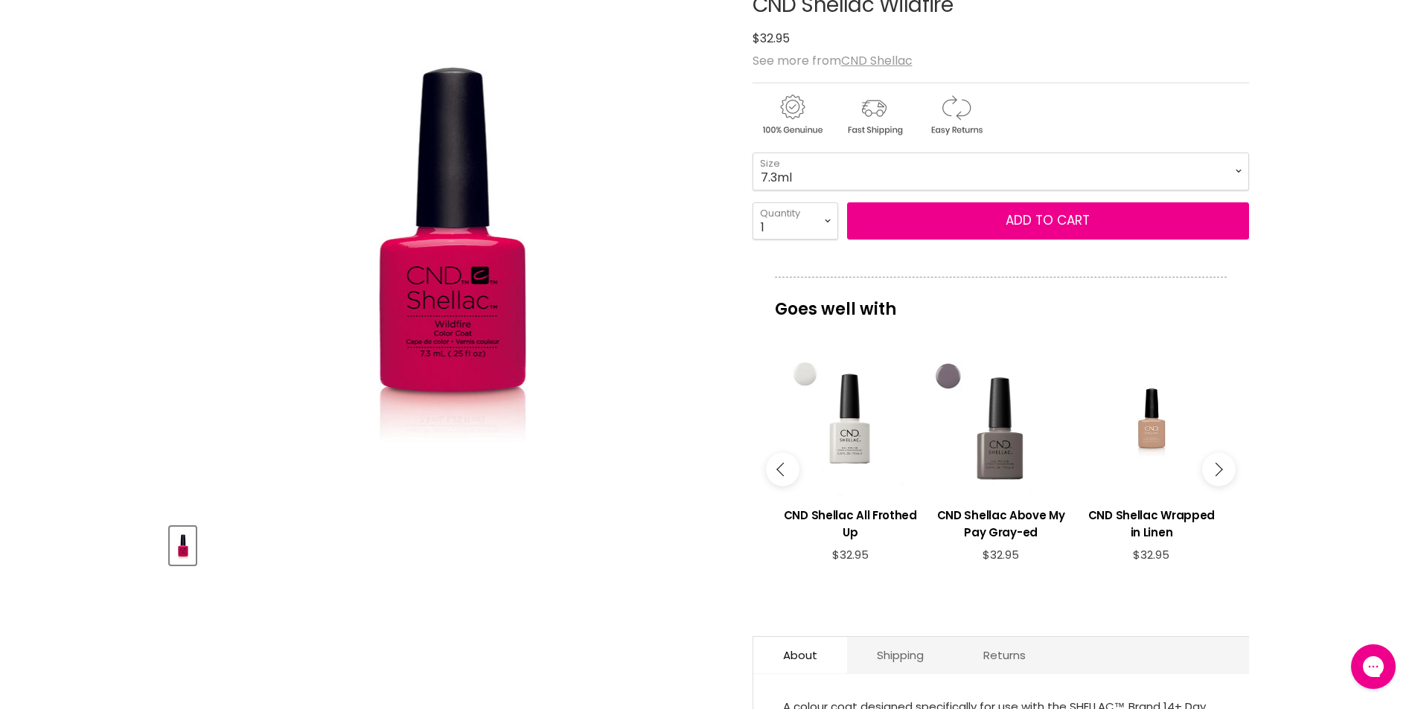
click at [1224, 471] on button "Main content" at bounding box center [1219, 470] width 34 height 34
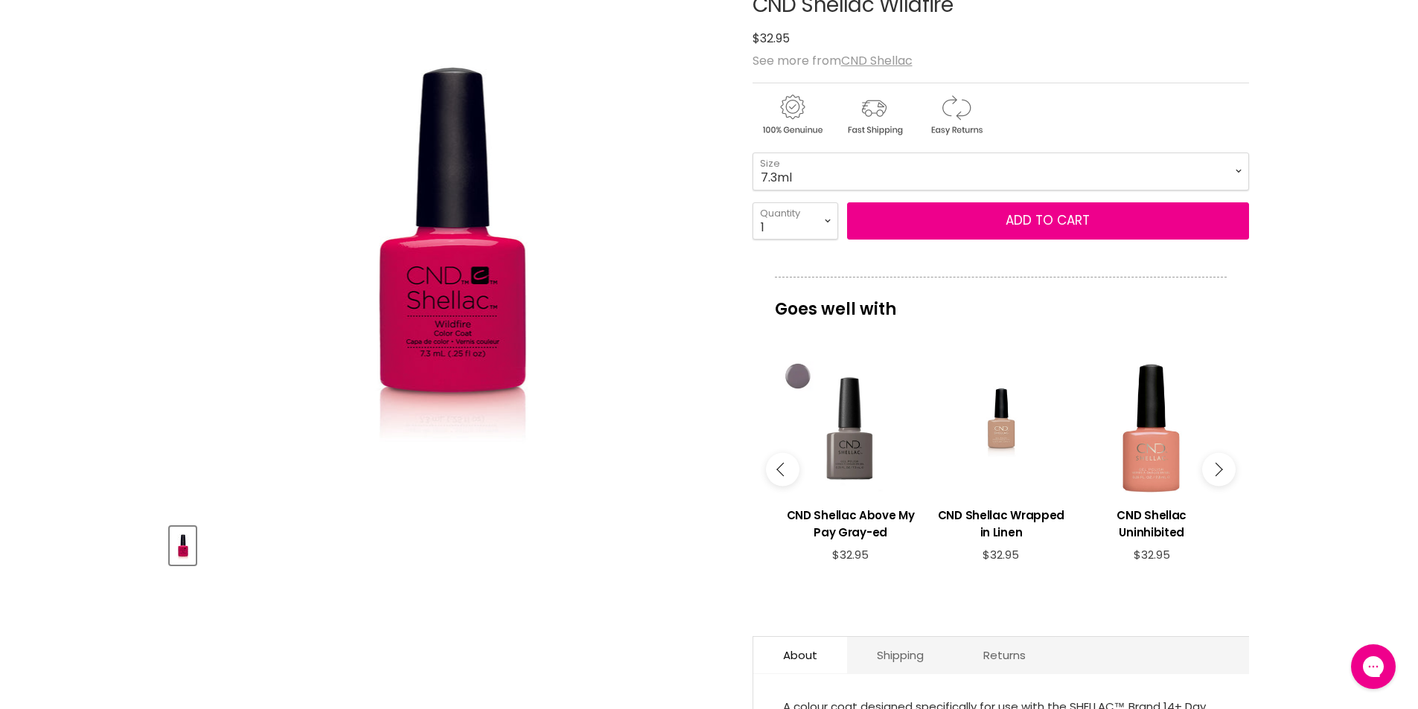
click at [1224, 471] on button "Main content" at bounding box center [1219, 470] width 34 height 34
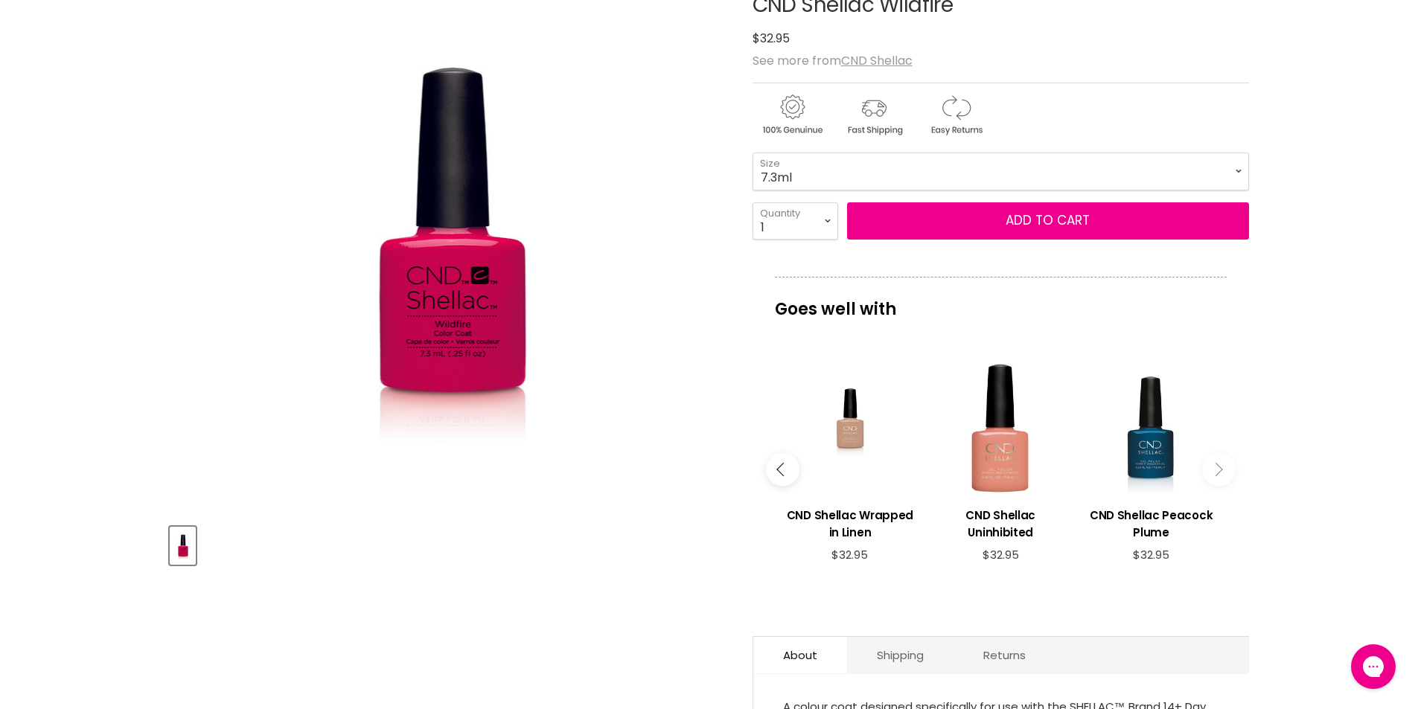
click at [1224, 471] on button "Main content" at bounding box center [1219, 470] width 34 height 34
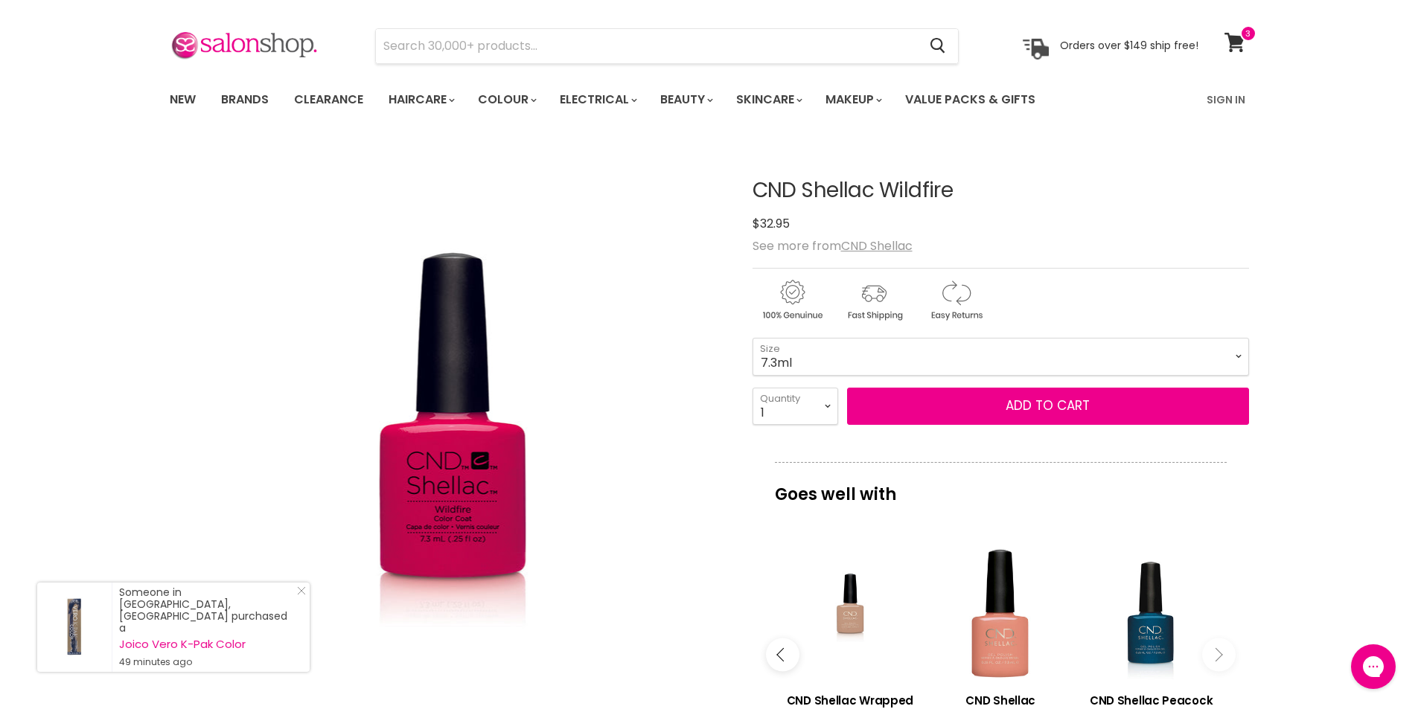
scroll to position [0, 0]
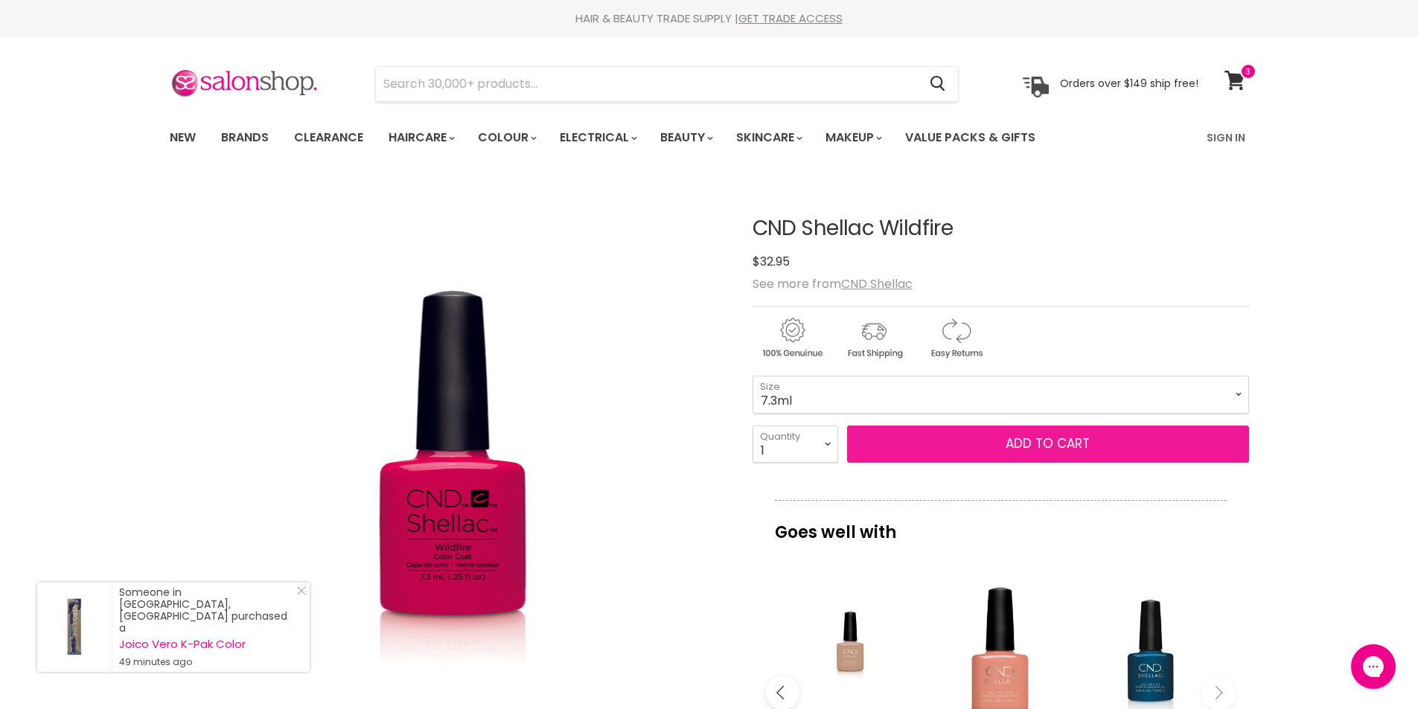
click at [1042, 450] on span "Add to cart" at bounding box center [1048, 444] width 84 height 18
click at [1010, 439] on span "Add to cart" at bounding box center [1048, 444] width 84 height 18
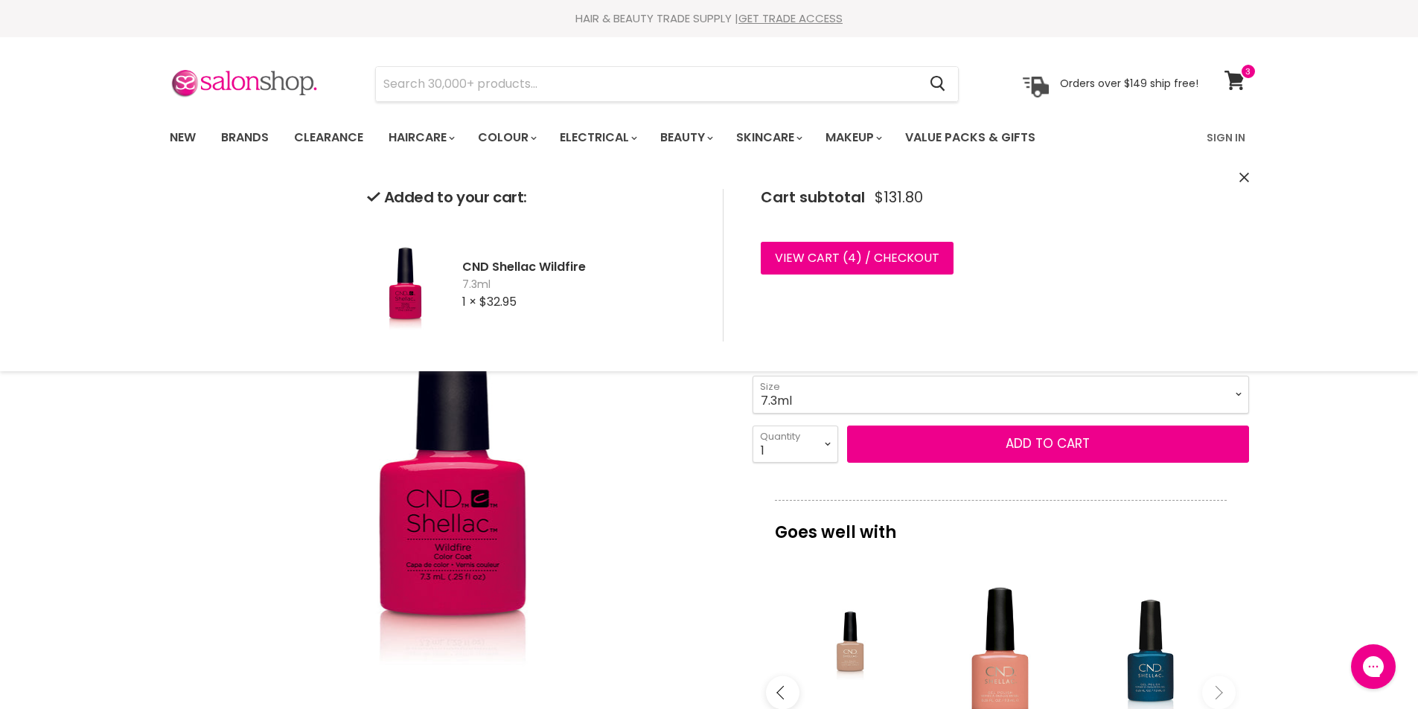
click at [1244, 171] on button "Close" at bounding box center [1245, 178] width 10 height 16
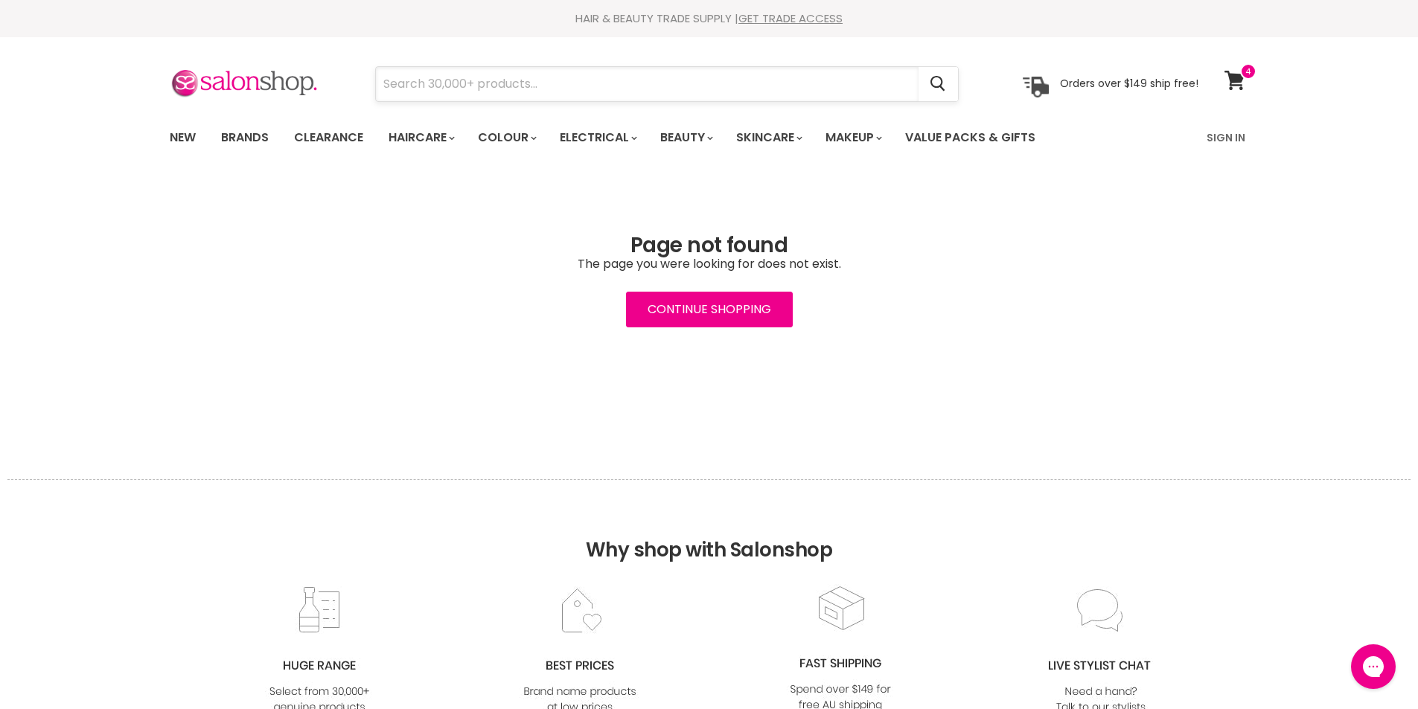
click at [462, 89] on input "Search" at bounding box center [647, 84] width 543 height 34
paste input "CND Offly Fast Remover 222ml"
type input "CND Offly Fast Remover 222ml"
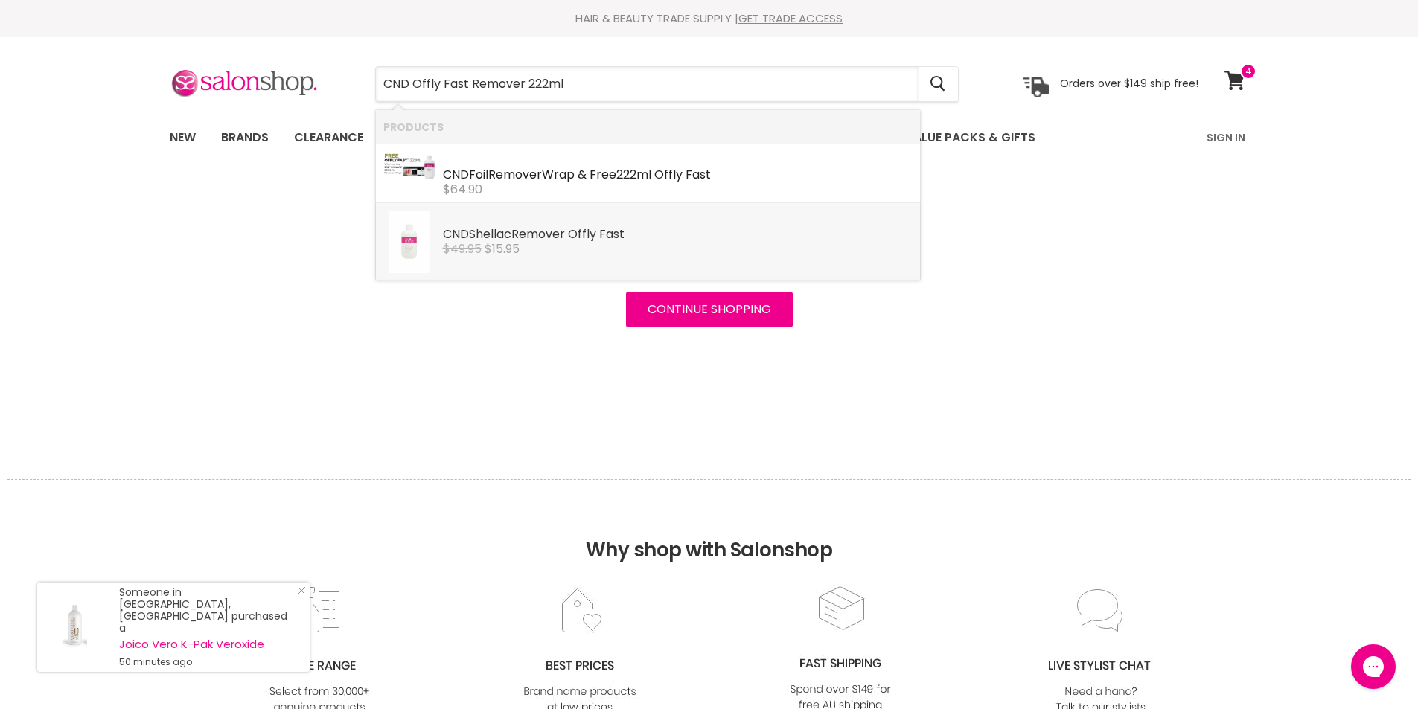
click at [603, 246] on div "$49.95 $15.95" at bounding box center [678, 249] width 470 height 13
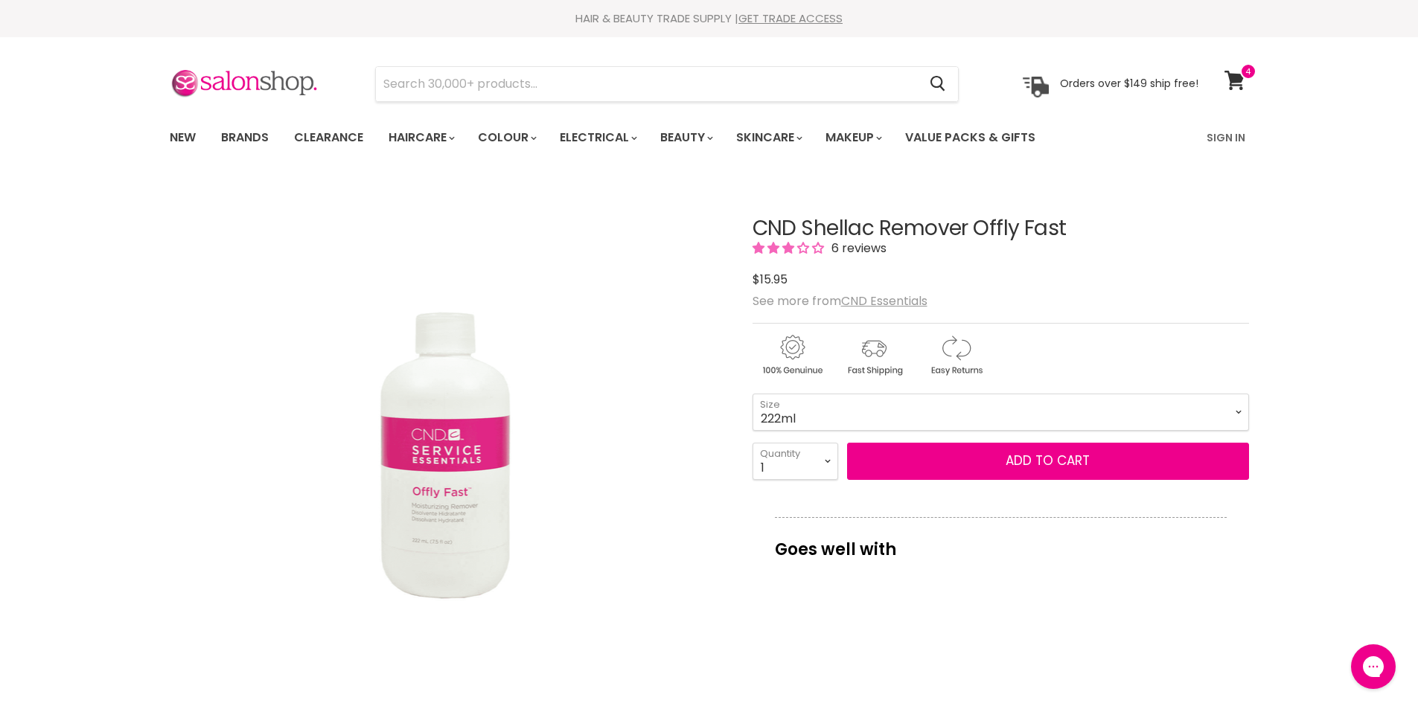
drag, startPoint x: 1072, startPoint y: 226, endPoint x: 735, endPoint y: 236, distance: 337.4
click at [735, 236] on article "Click or scroll to zoom Tap or pinch to zoom CND Shellac Remover Offly Fast 6 r…" at bounding box center [709, 667] width 1079 height 975
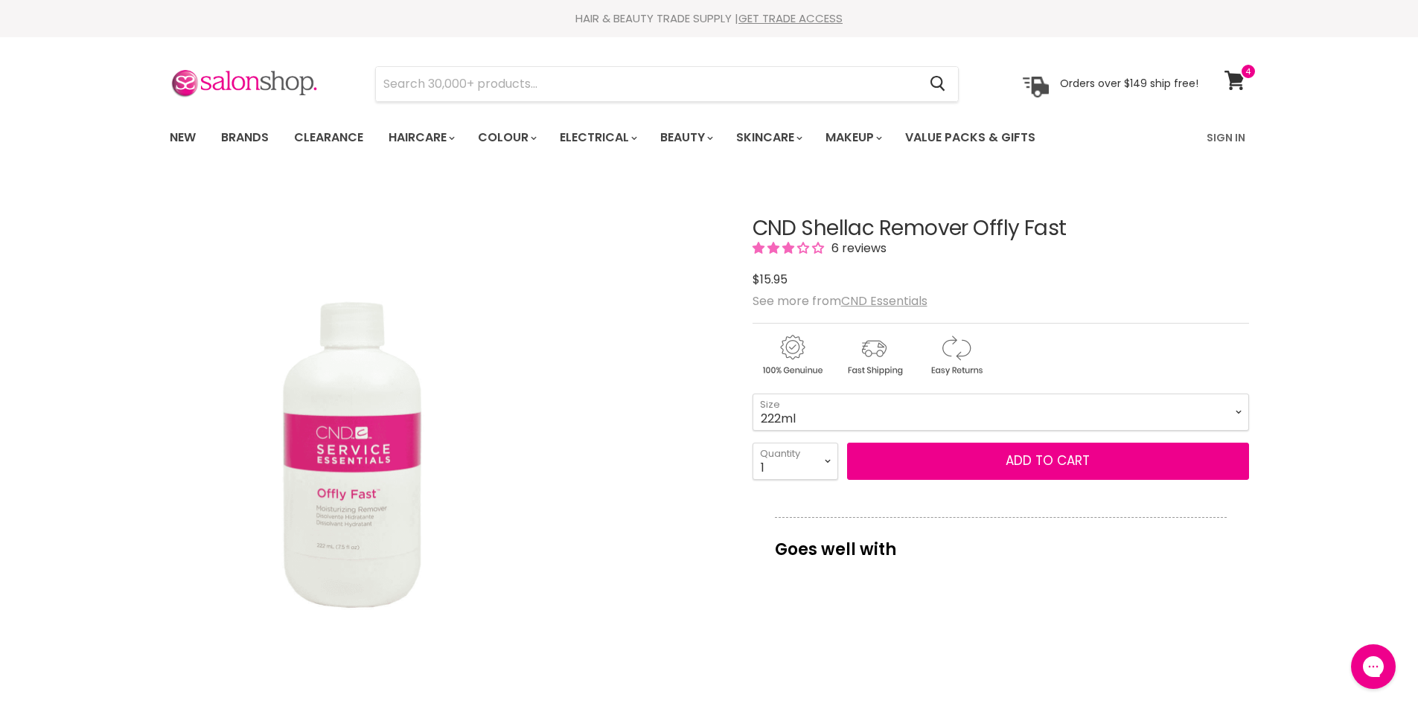
copy div "CND Shellac Remover Offly Fast"
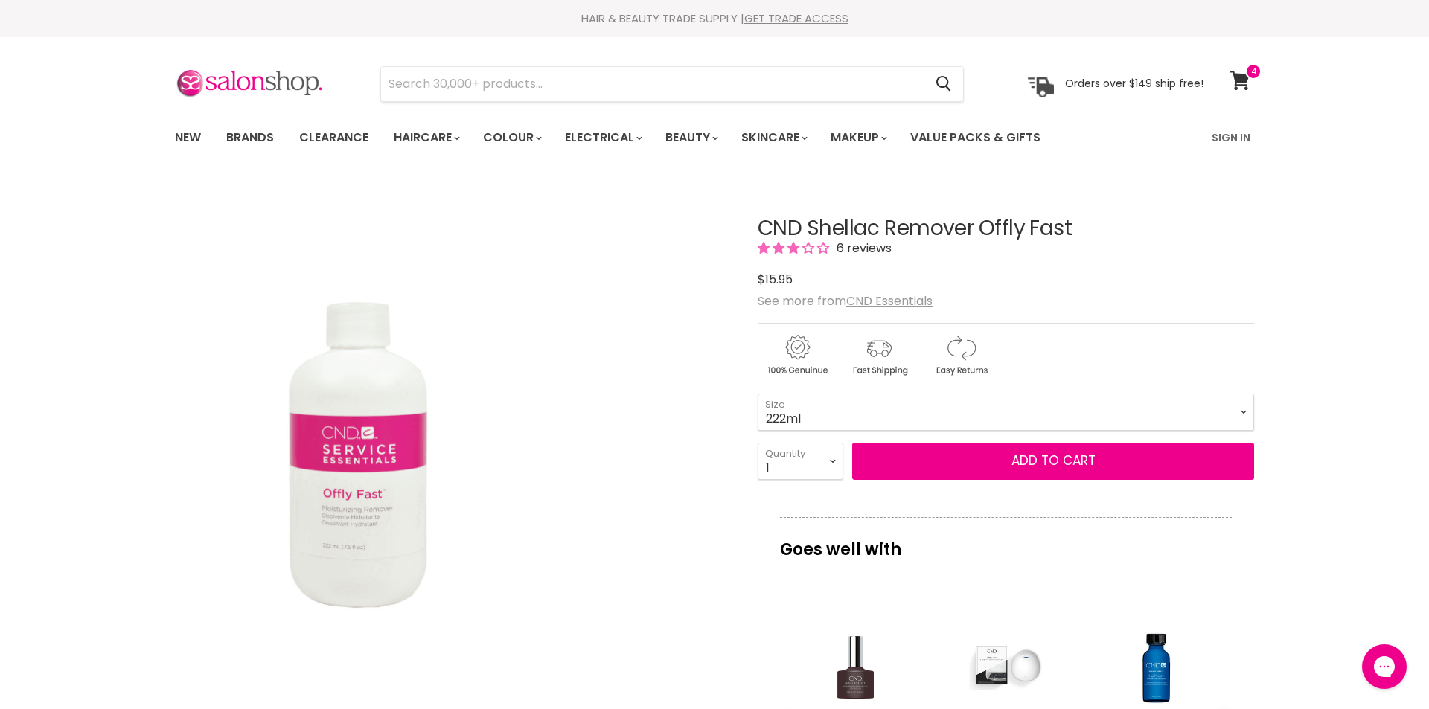
click at [703, 583] on div "Click or scroll to zoom Tap or pinch to zoom" at bounding box center [453, 458] width 556 height 556
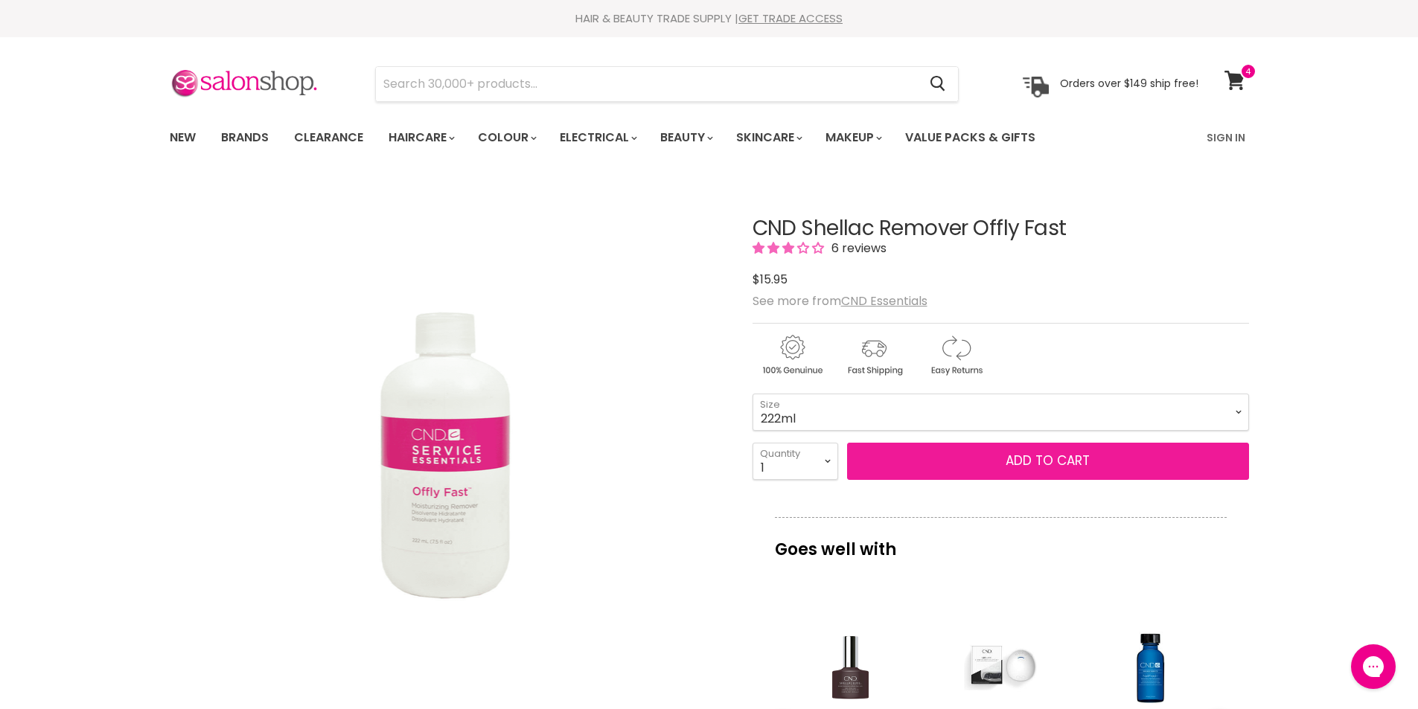
click at [1033, 460] on span "Add to cart" at bounding box center [1048, 461] width 84 height 18
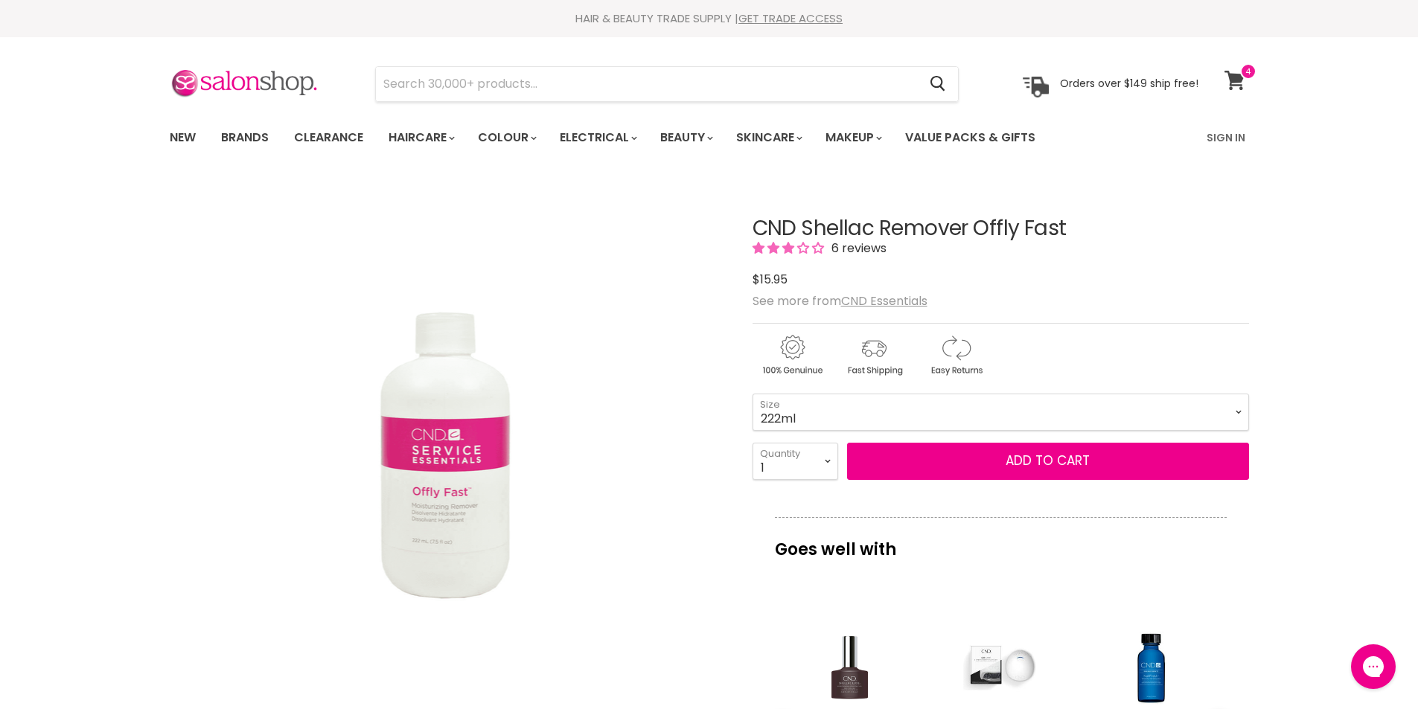
click at [1242, 66] on span at bounding box center [1248, 71] width 16 height 16
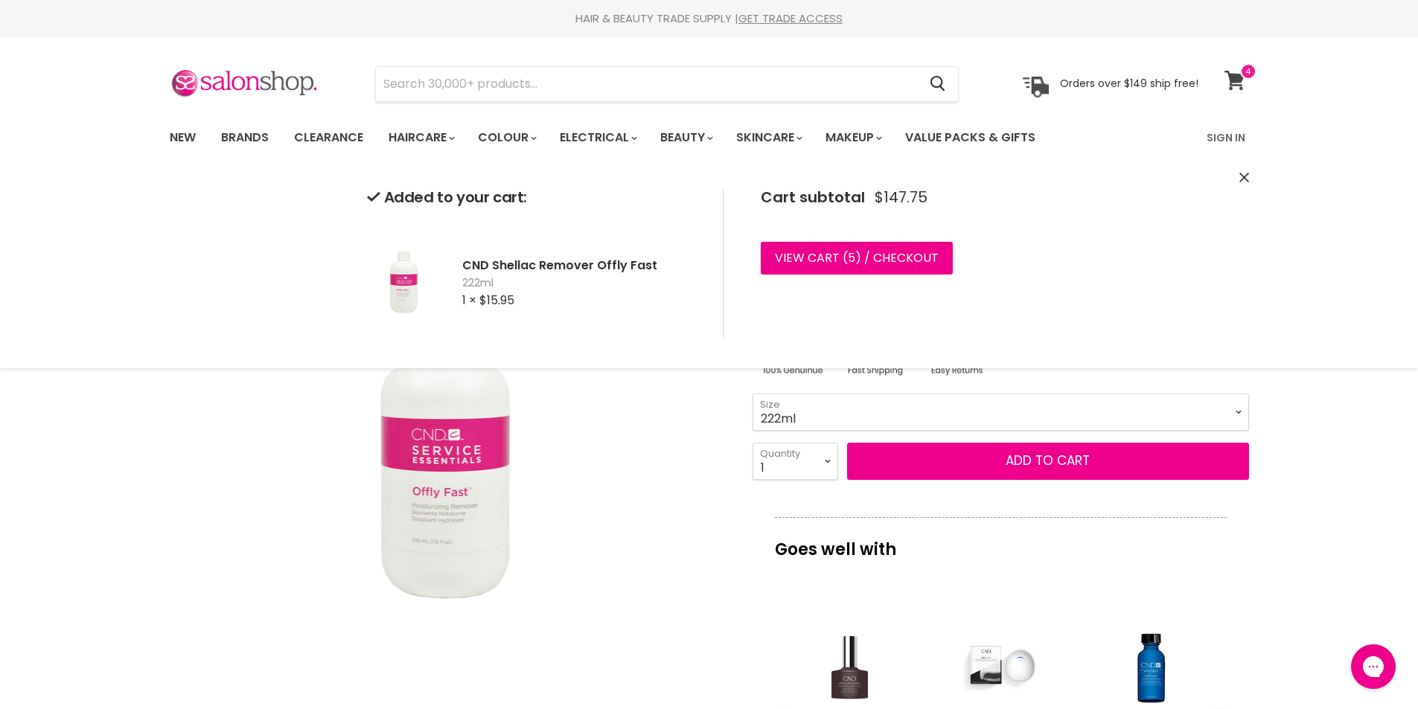
click at [1248, 81] on link "View cart" at bounding box center [1236, 80] width 39 height 34
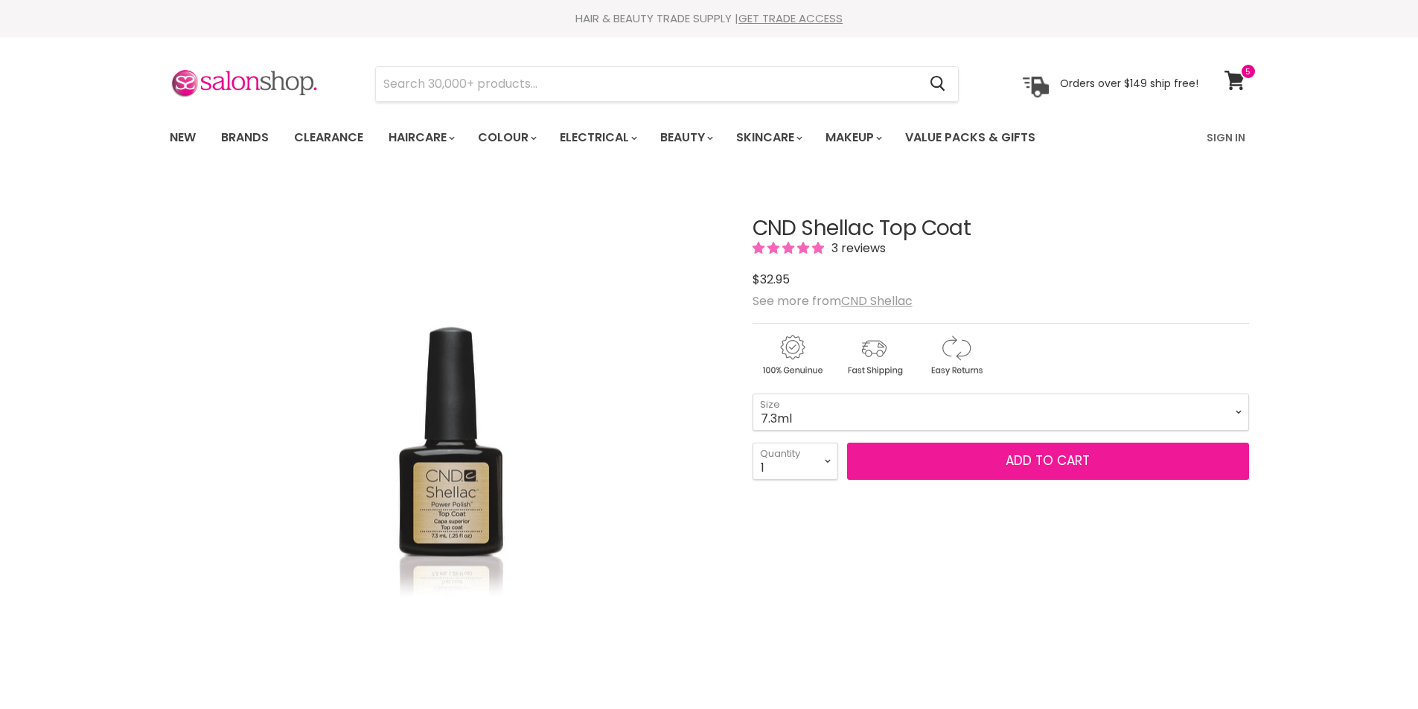
click at [966, 471] on button "Add to cart" at bounding box center [1048, 461] width 402 height 37
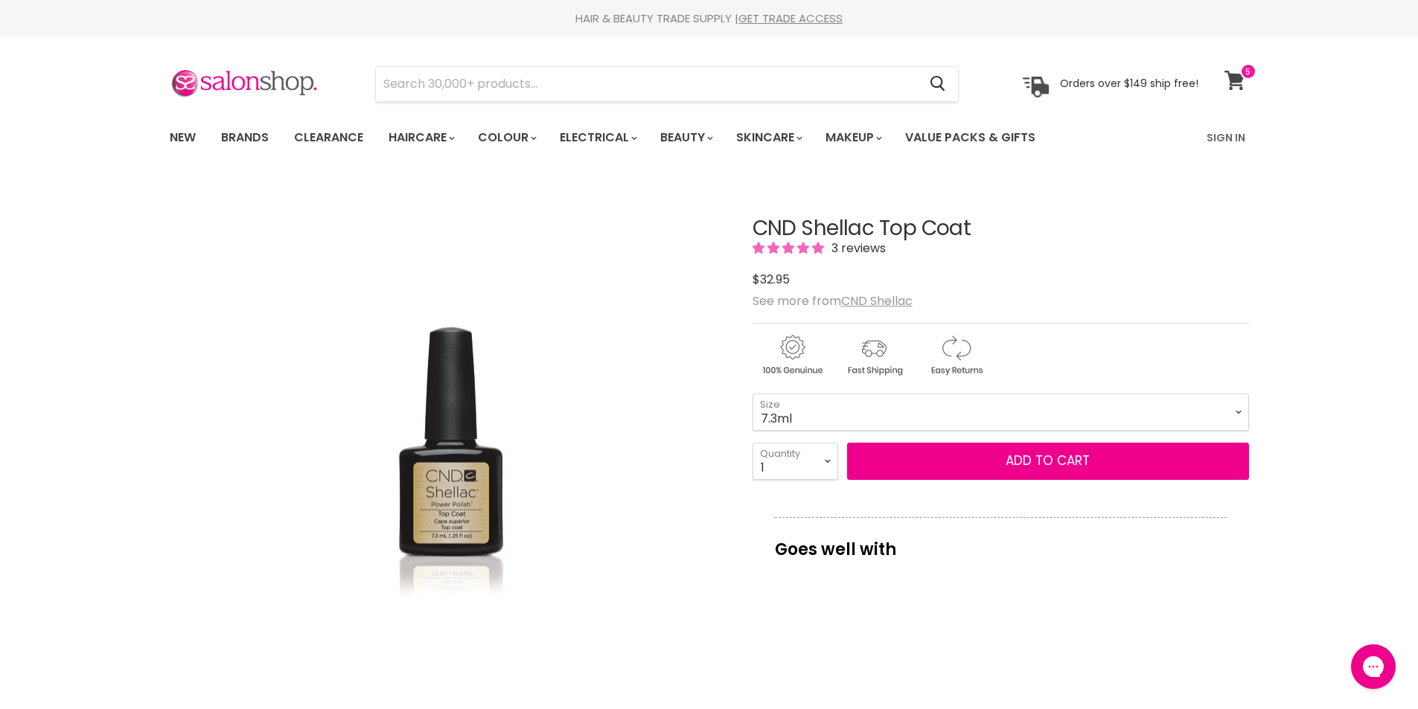
click at [1248, 77] on span at bounding box center [1248, 71] width 16 height 16
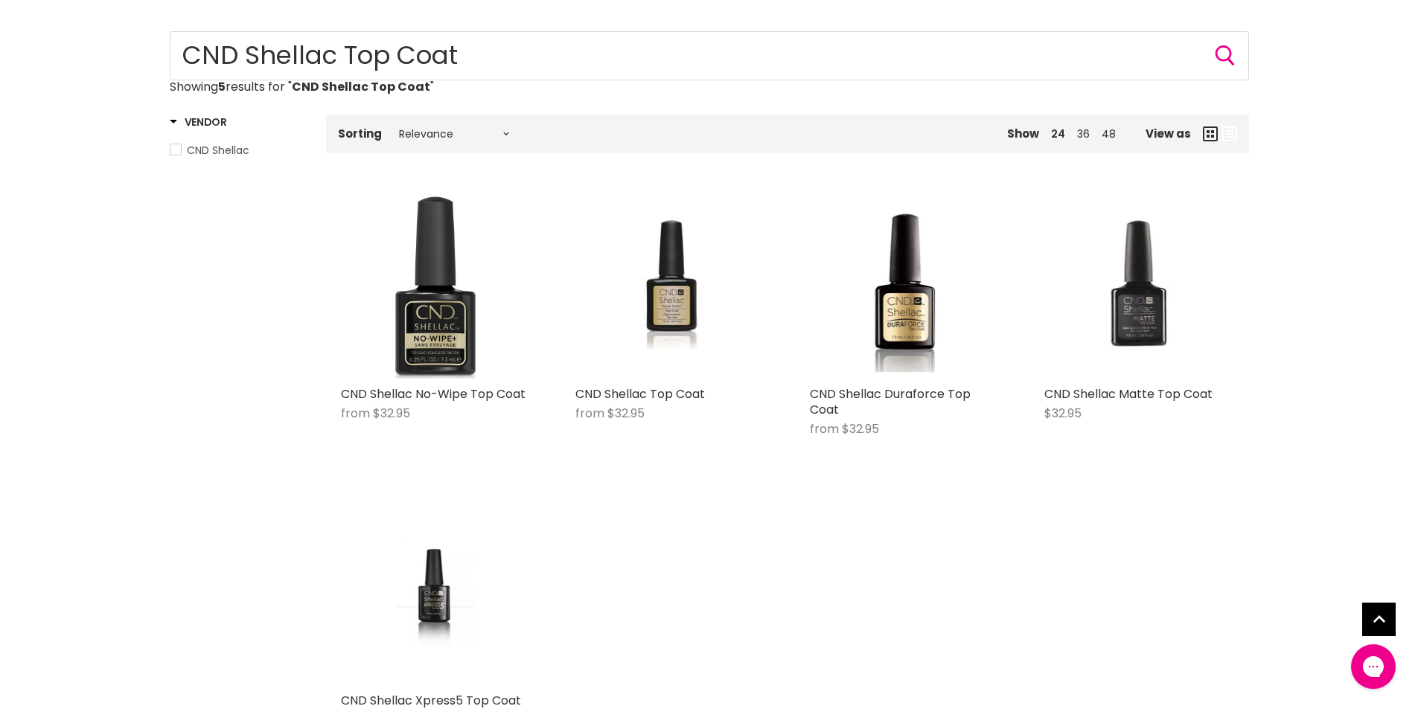
type input "CND Shellac Top Coat"
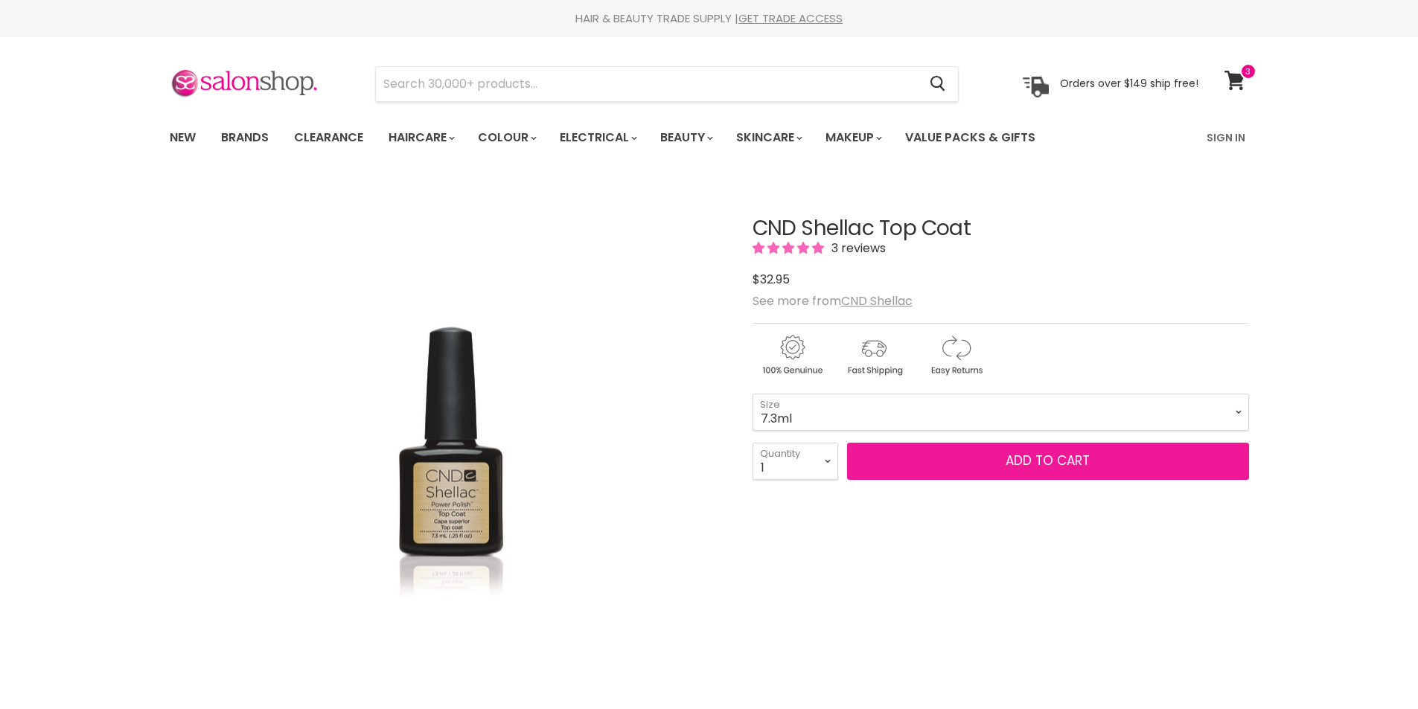
click at [975, 461] on button "Add to cart" at bounding box center [1048, 461] width 402 height 37
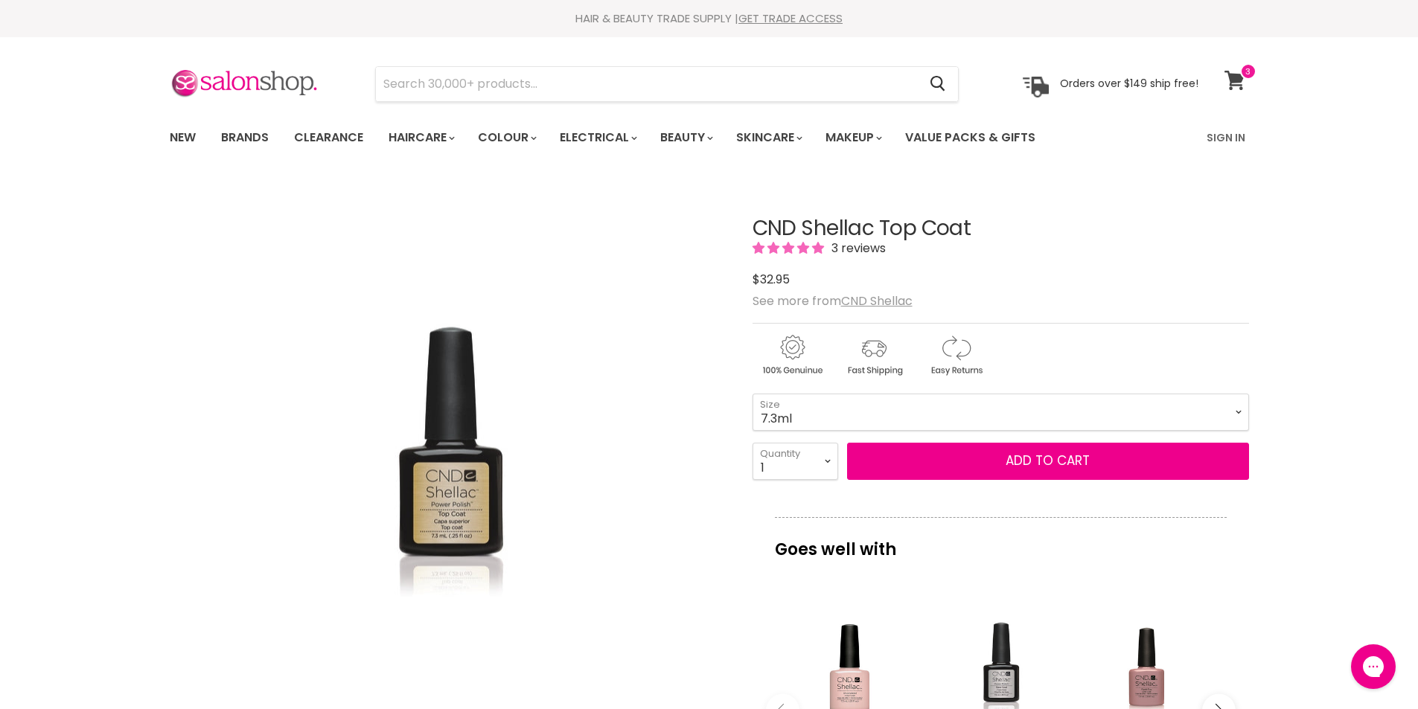
click at [1238, 72] on icon at bounding box center [1235, 80] width 21 height 19
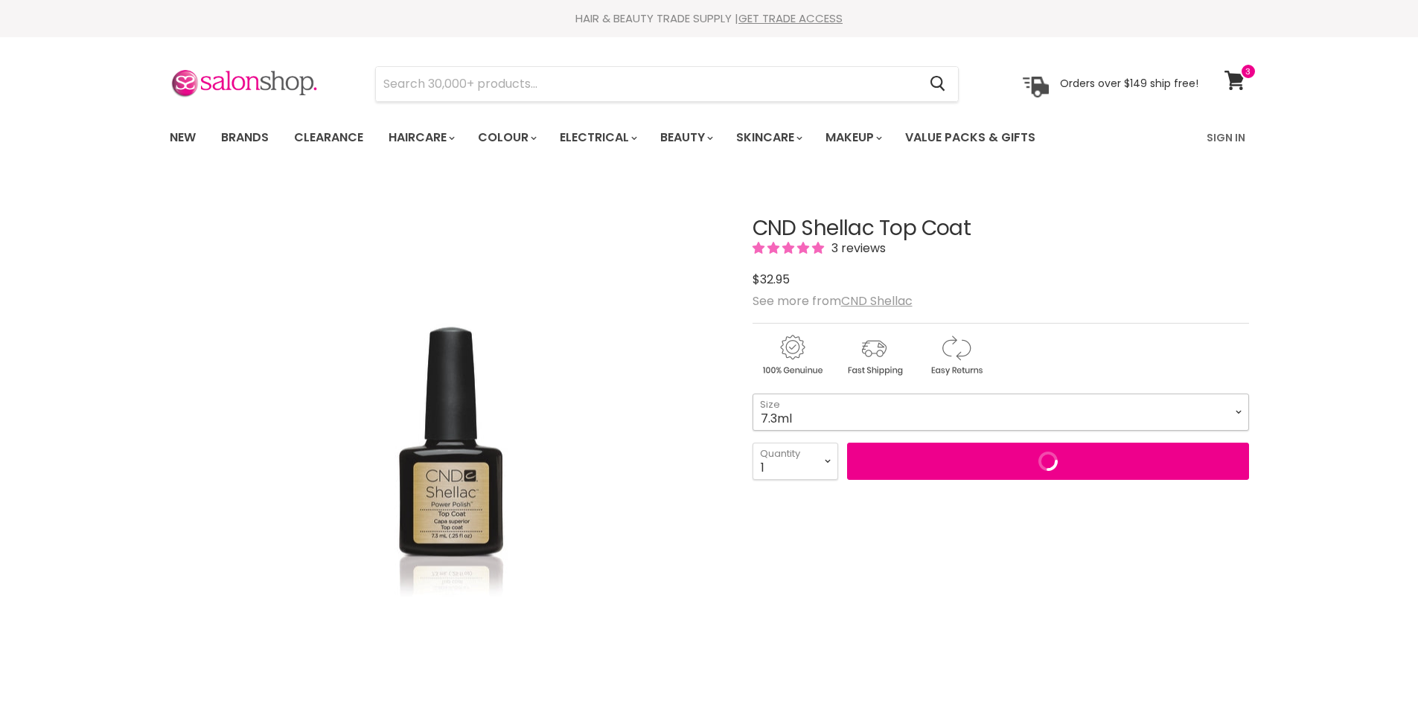
drag, startPoint x: 0, startPoint y: 0, endPoint x: 1071, endPoint y: 421, distance: 1150.2
click at [1071, 421] on select "7.3ml 15ml" at bounding box center [1001, 412] width 497 height 37
click at [753, 394] on select "7.3ml 15ml" at bounding box center [1001, 412] width 497 height 37
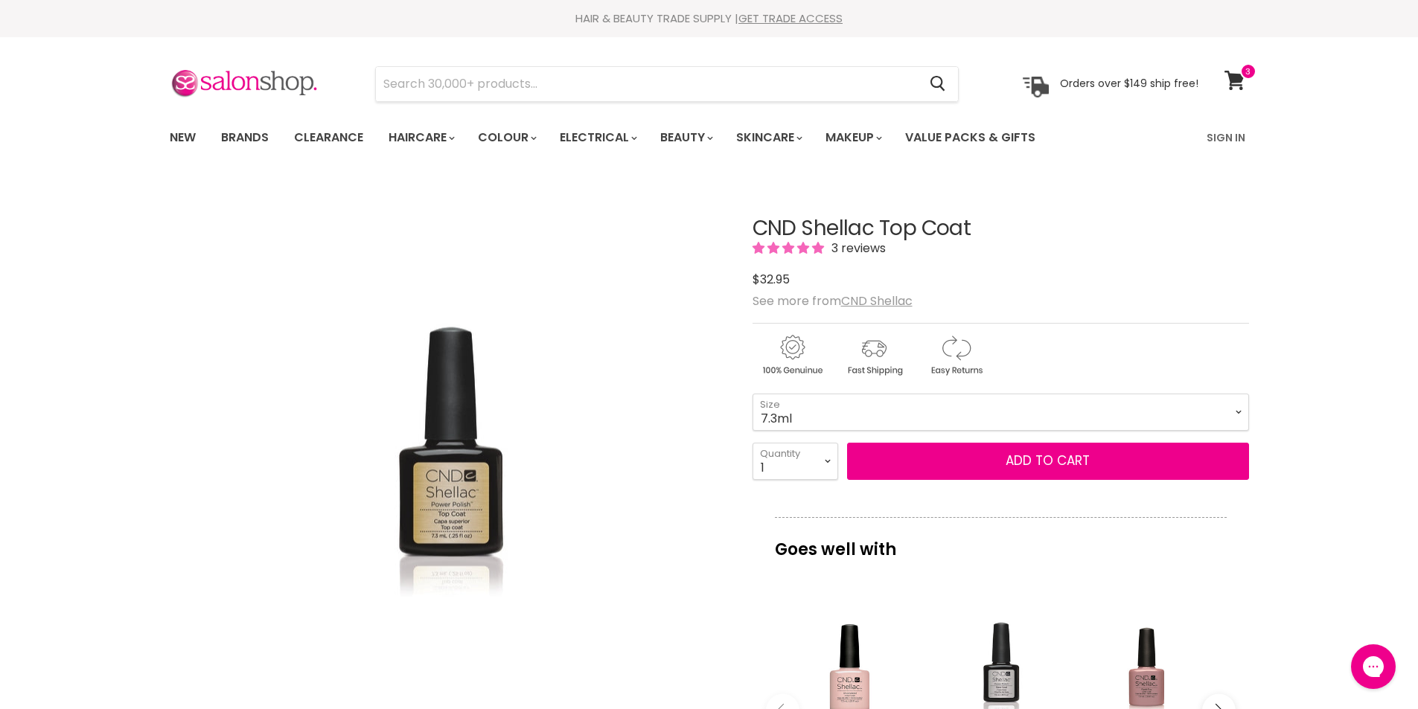
click at [858, 262] on div "CND Shellac Top Coat 3 reviews $32.95" at bounding box center [1001, 253] width 497 height 73
